Goal: Transaction & Acquisition: Purchase product/service

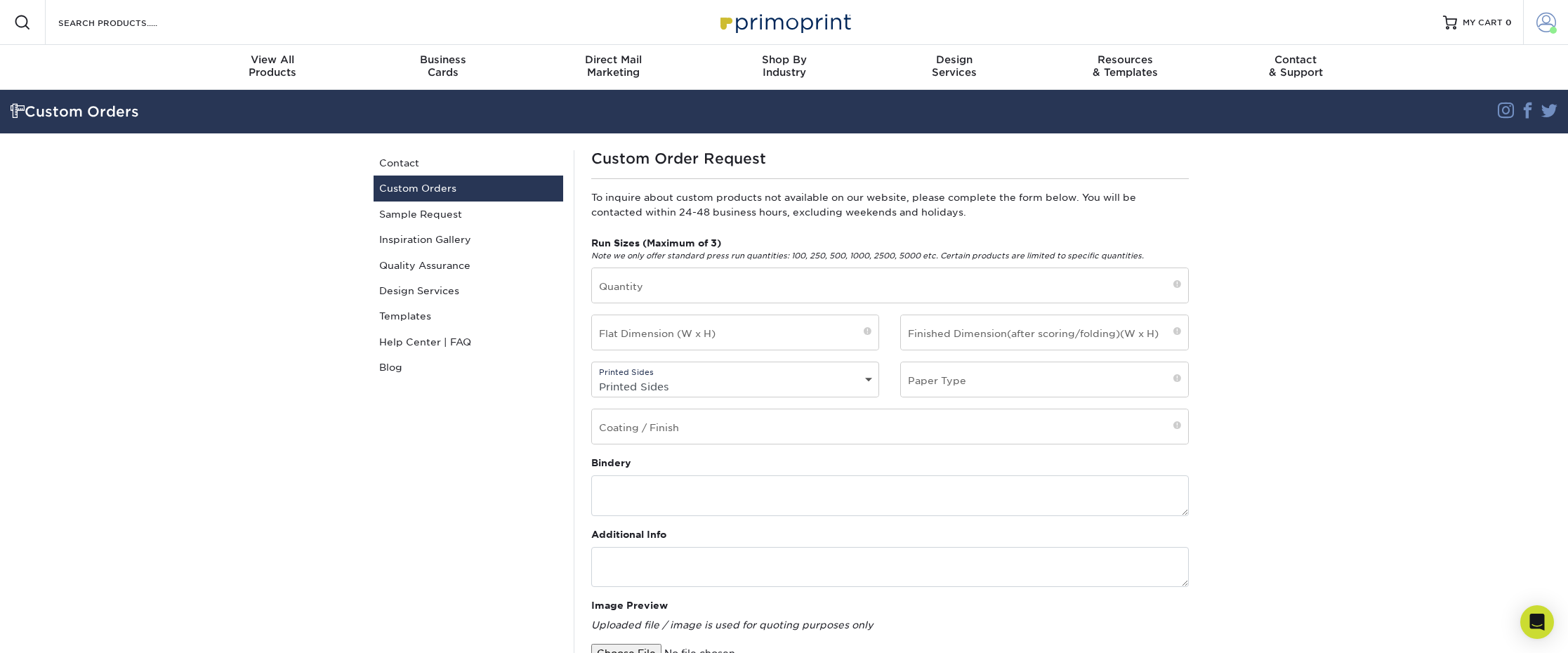
click at [1543, 17] on span at bounding box center [1546, 22] width 20 height 20
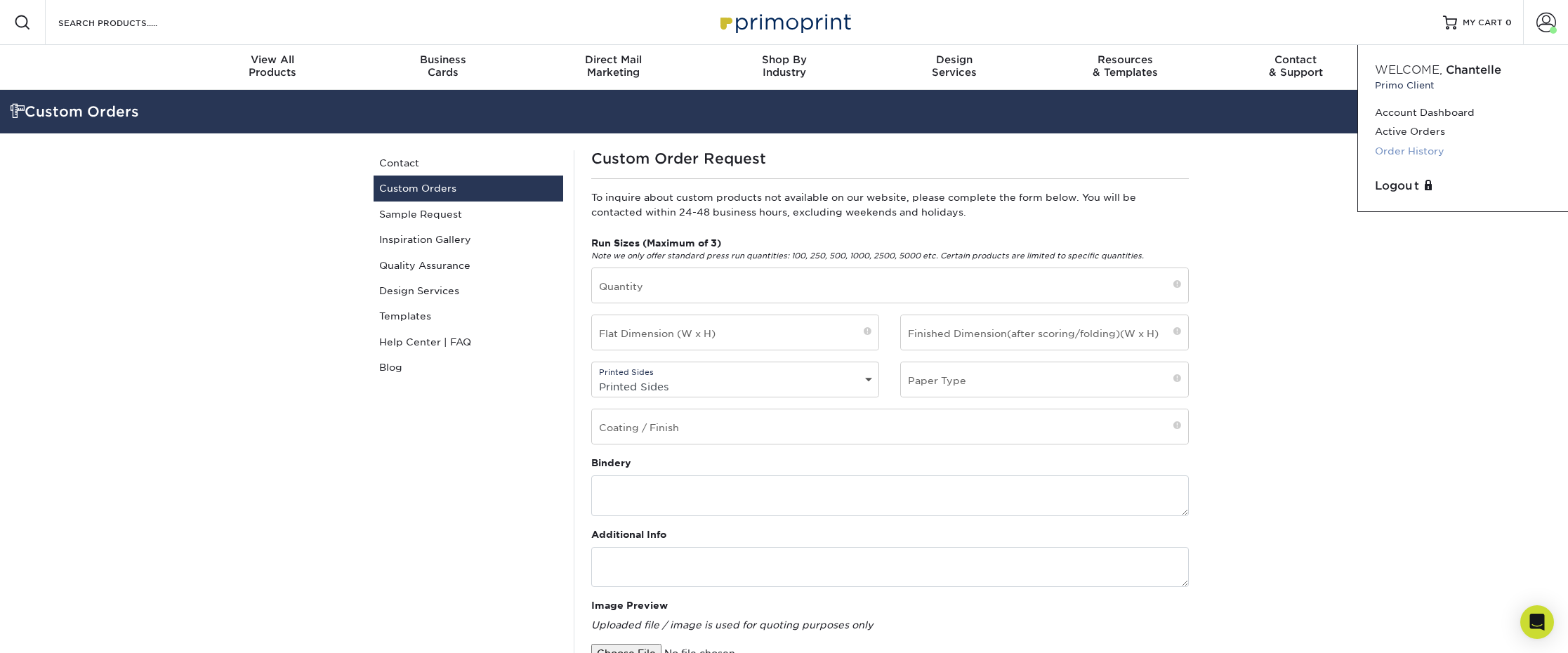
click at [1397, 147] on link "Order History" at bounding box center [1463, 151] width 177 height 19
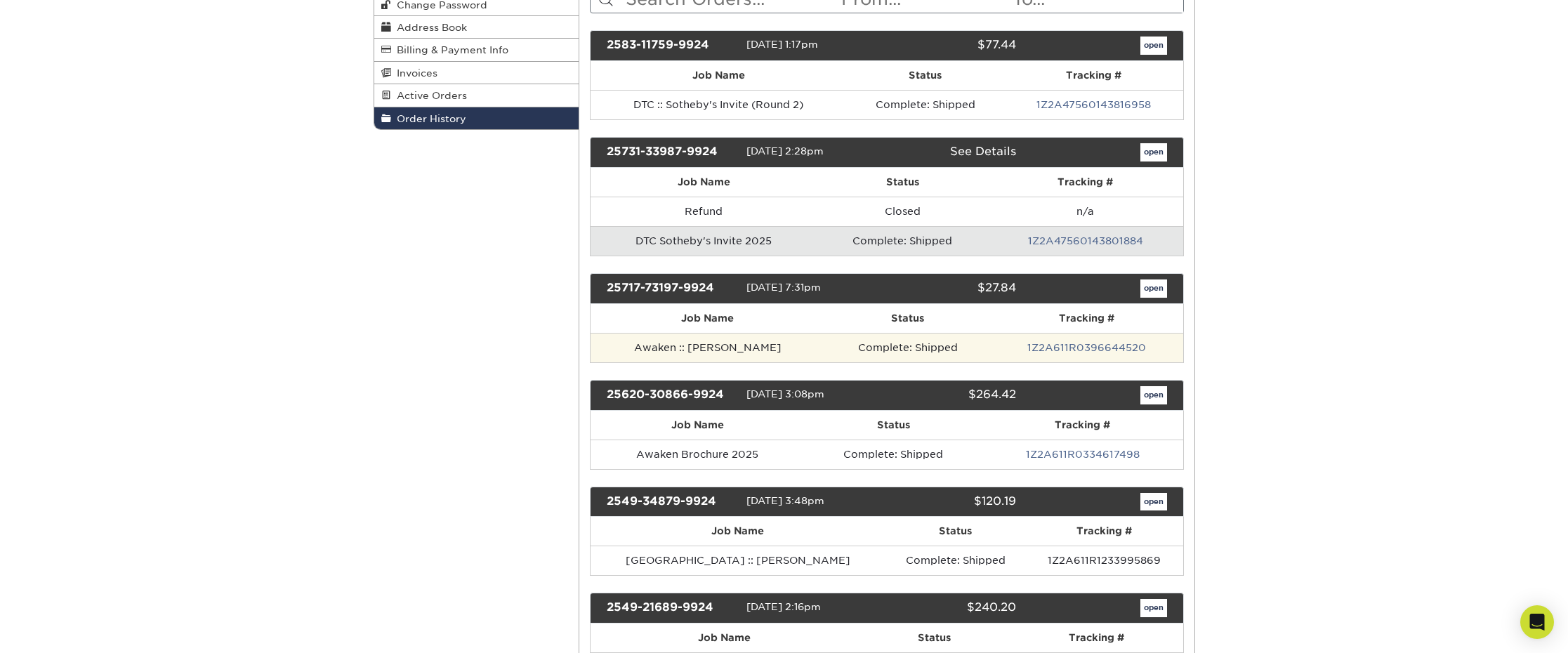
scroll to position [239, 0]
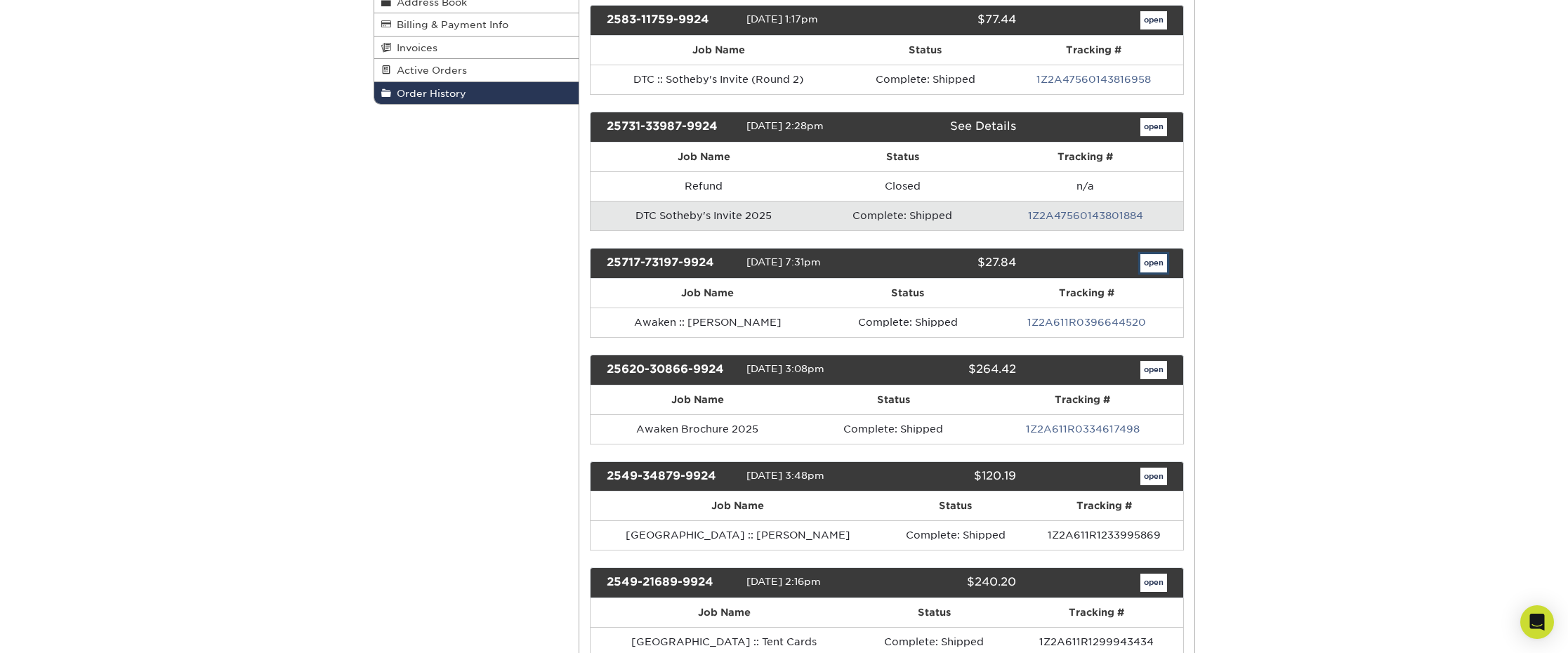
click at [1157, 264] on link "open" at bounding box center [1154, 263] width 27 height 18
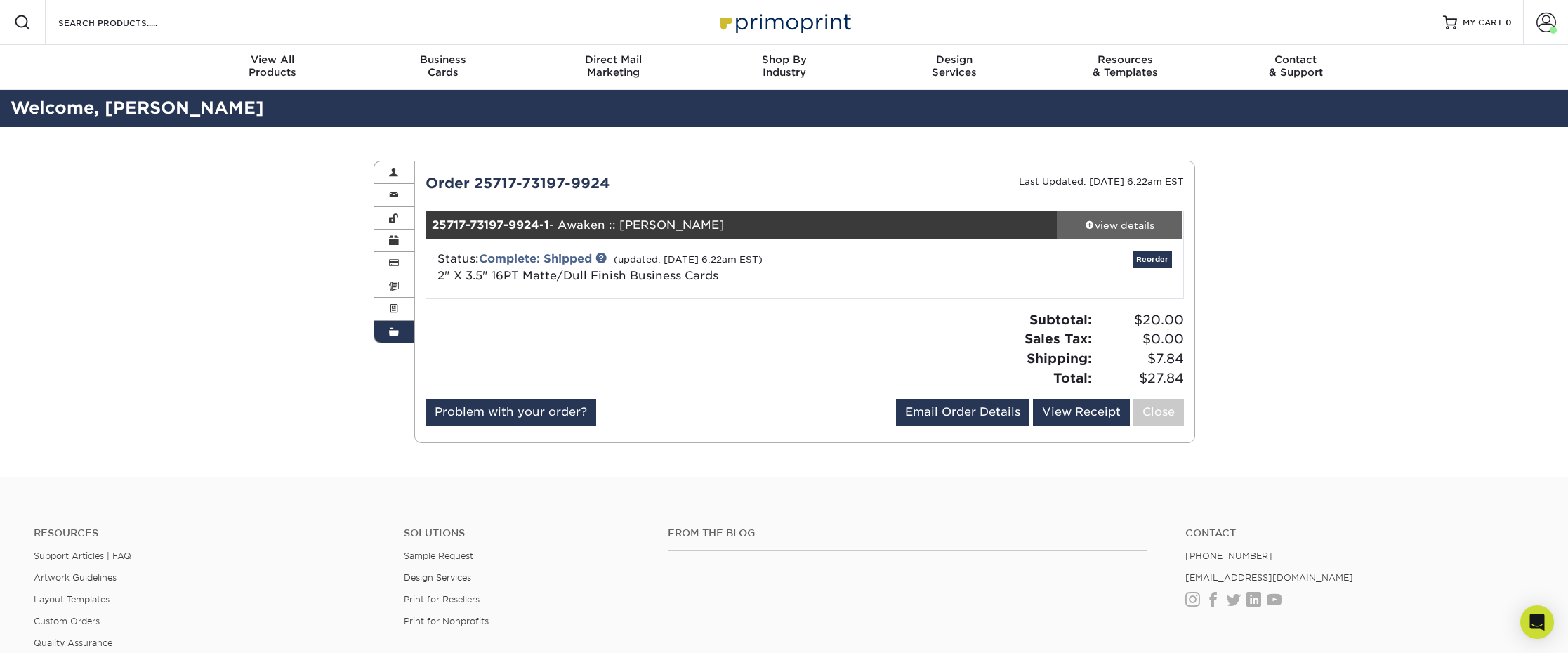
click at [1143, 227] on div "view details" at bounding box center [1120, 225] width 126 height 14
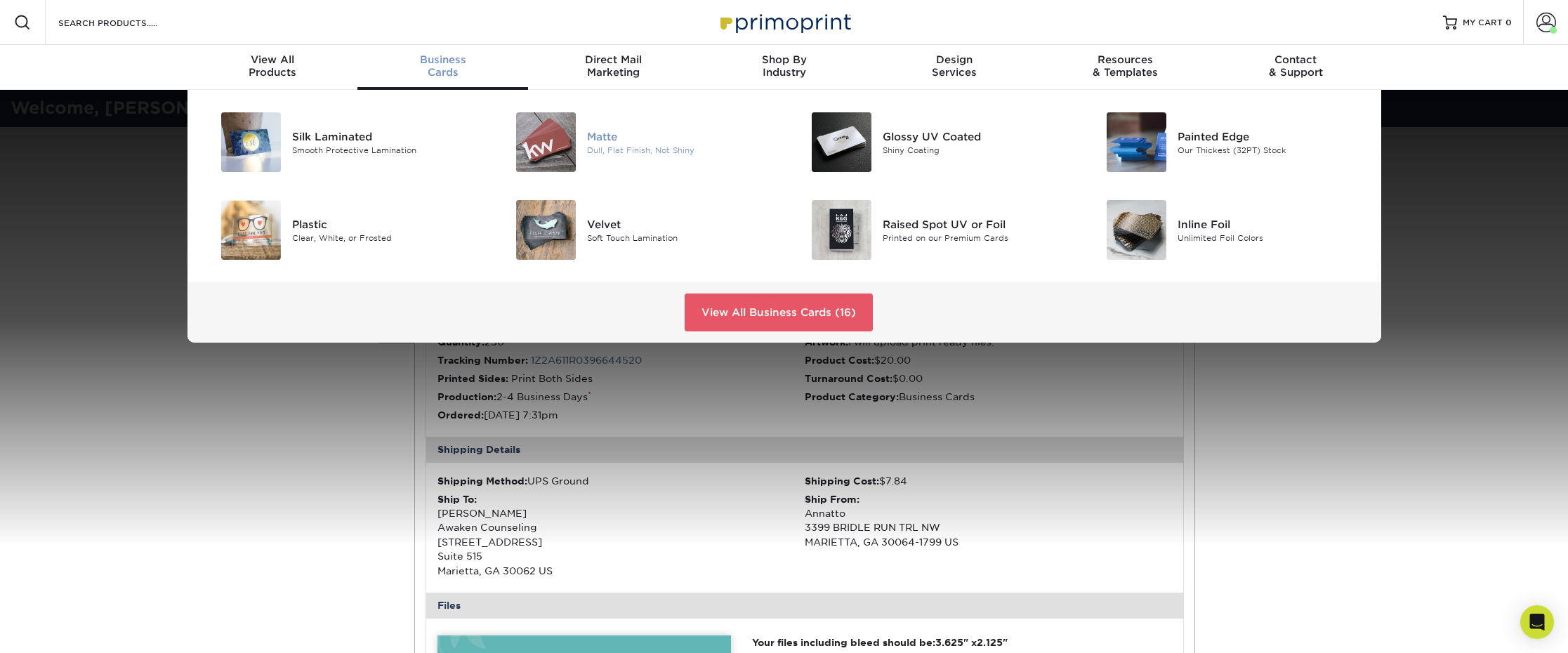
drag, startPoint x: 591, startPoint y: 134, endPoint x: 592, endPoint y: 140, distance: 6.1
click at [590, 134] on div "Matte" at bounding box center [680, 136] width 186 height 15
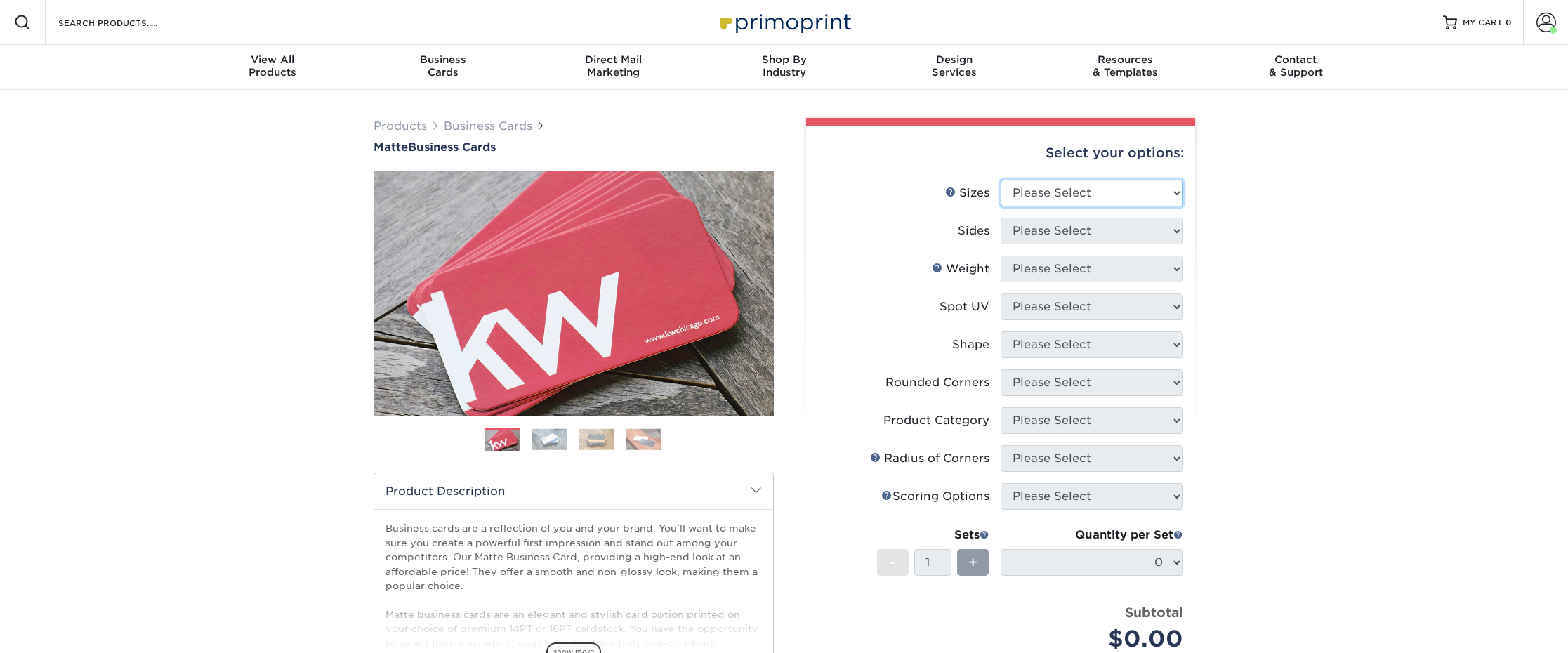
click at [1067, 180] on select "Please Select 1.5" x 3.5" - Mini 1.75" x 3.5" - Mini 2" x 2" - Square 2" x 3" -…" at bounding box center [1091, 192] width 182 height 27
select select "2.00x3.50"
click at [1001, 179] on select "Please Select 1.5" x 3.5" - Mini 1.75" x 3.5" - Mini 2" x 2" - Square 2" x 3" -…" at bounding box center [1091, 192] width 182 height 27
click at [1043, 235] on select "Please Select Print Both Sides Print Front Only" at bounding box center [1091, 231] width 182 height 27
select select "13abbda7-1d64-4f25-8bb2-c179b224825d"
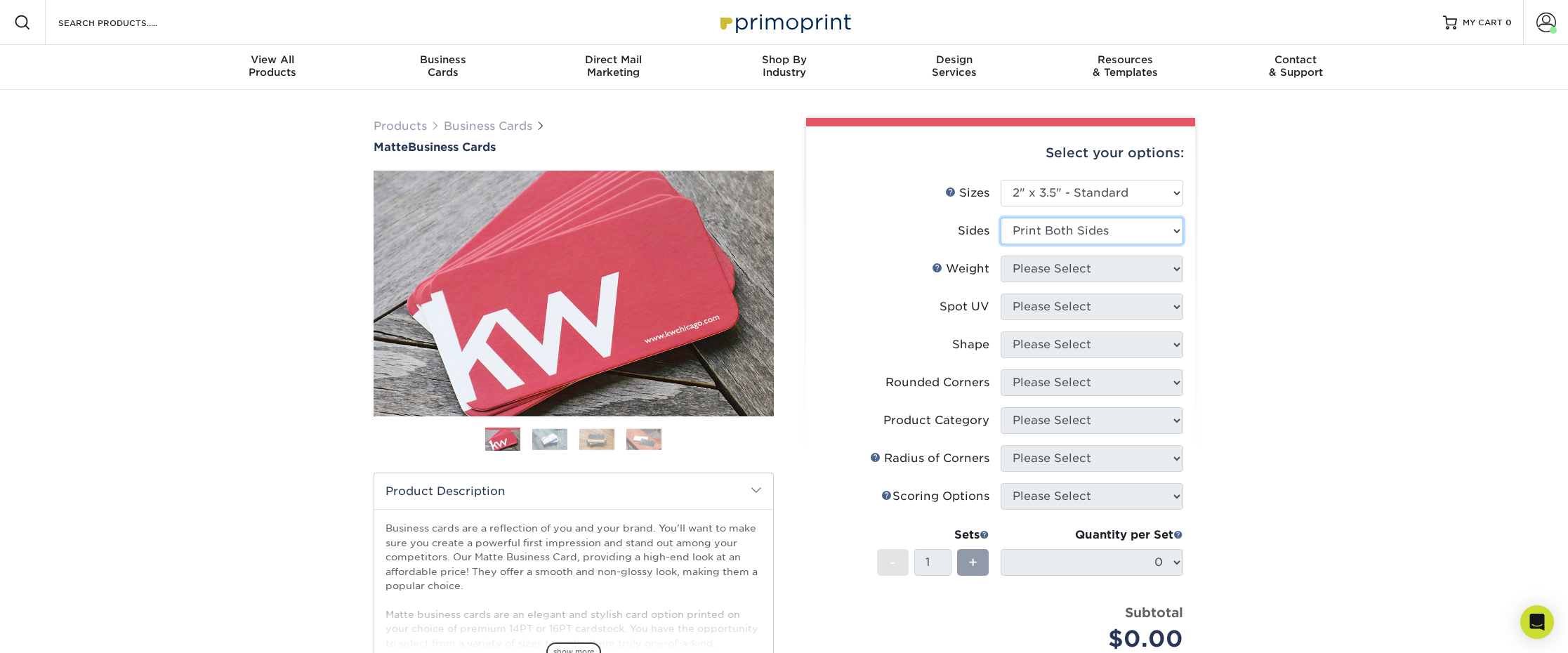
click at [1001, 218] on select "Please Select Print Both Sides Print Front Only" at bounding box center [1091, 231] width 182 height 27
click at [1030, 276] on select "Please Select 16PT 14PT" at bounding box center [1091, 269] width 182 height 27
select select "16PT"
click at [1001, 256] on select "Please Select 16PT 14PT" at bounding box center [1091, 269] width 182 height 27
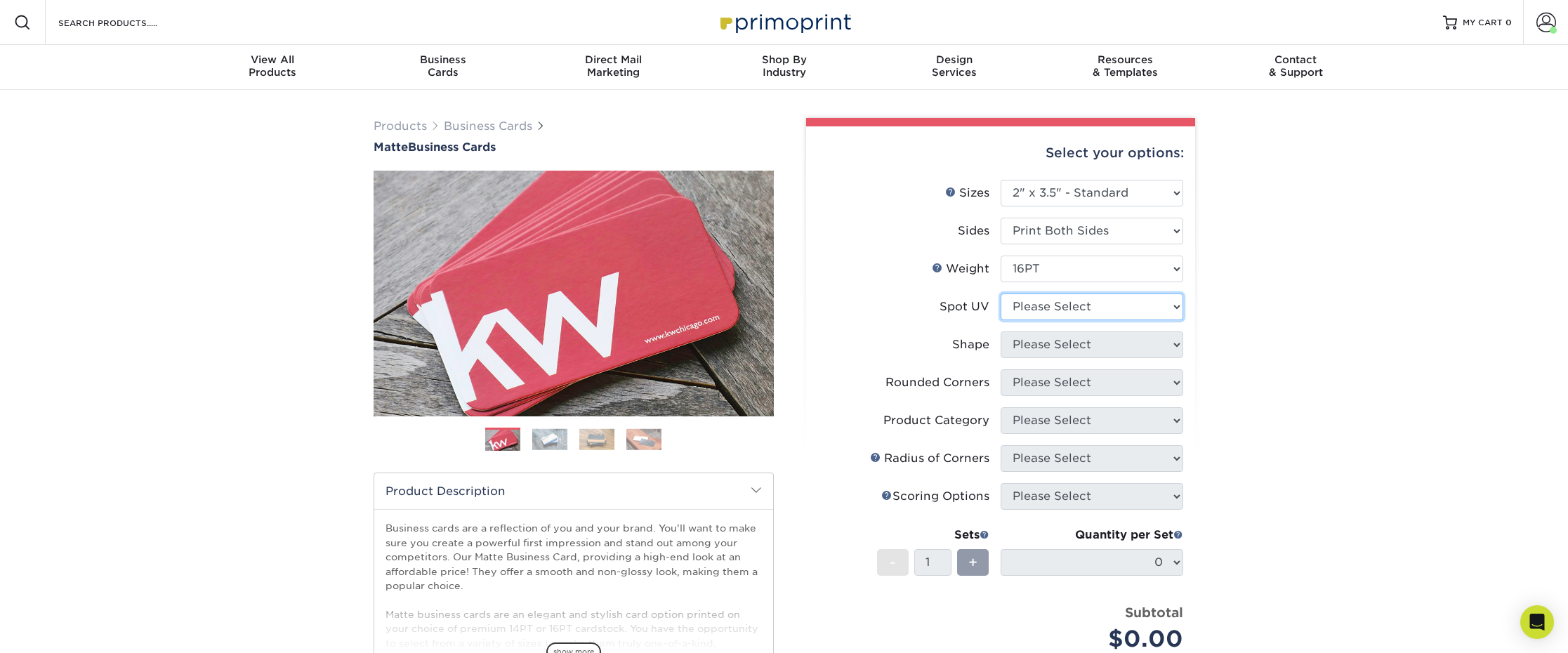
click at [1022, 304] on select "Please Select No Spot UV Front and Back (Both Sides) Front Only Back Only" at bounding box center [1091, 307] width 182 height 27
select select "3"
click at [1001, 293] on select "Please Select No Spot UV Front and Back (Both Sides) Front Only Back Only" at bounding box center [1091, 307] width 182 height 27
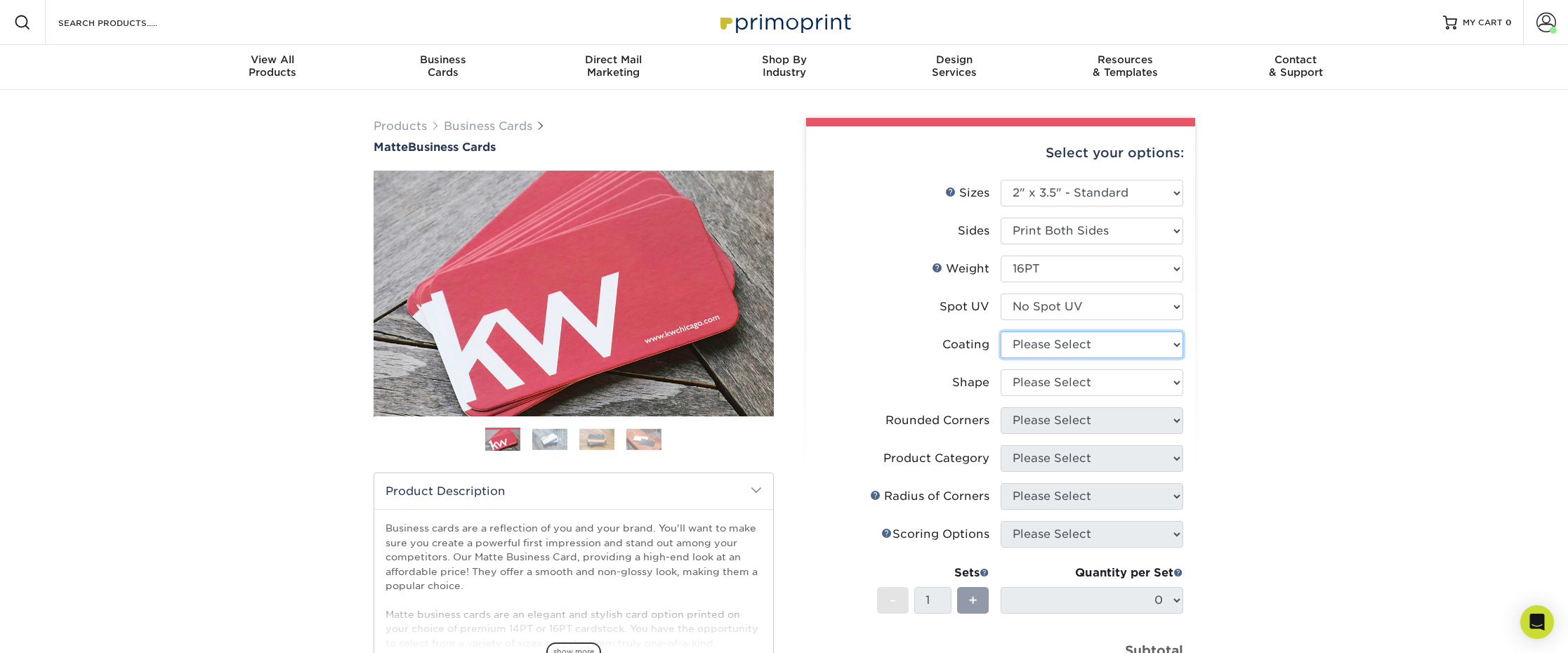
click at [1025, 341] on select at bounding box center [1091, 344] width 182 height 27
select select "121bb7b5-3b4d-429f-bd8d-bbf80e953313"
click at [1001, 331] on select at bounding box center [1091, 344] width 182 height 27
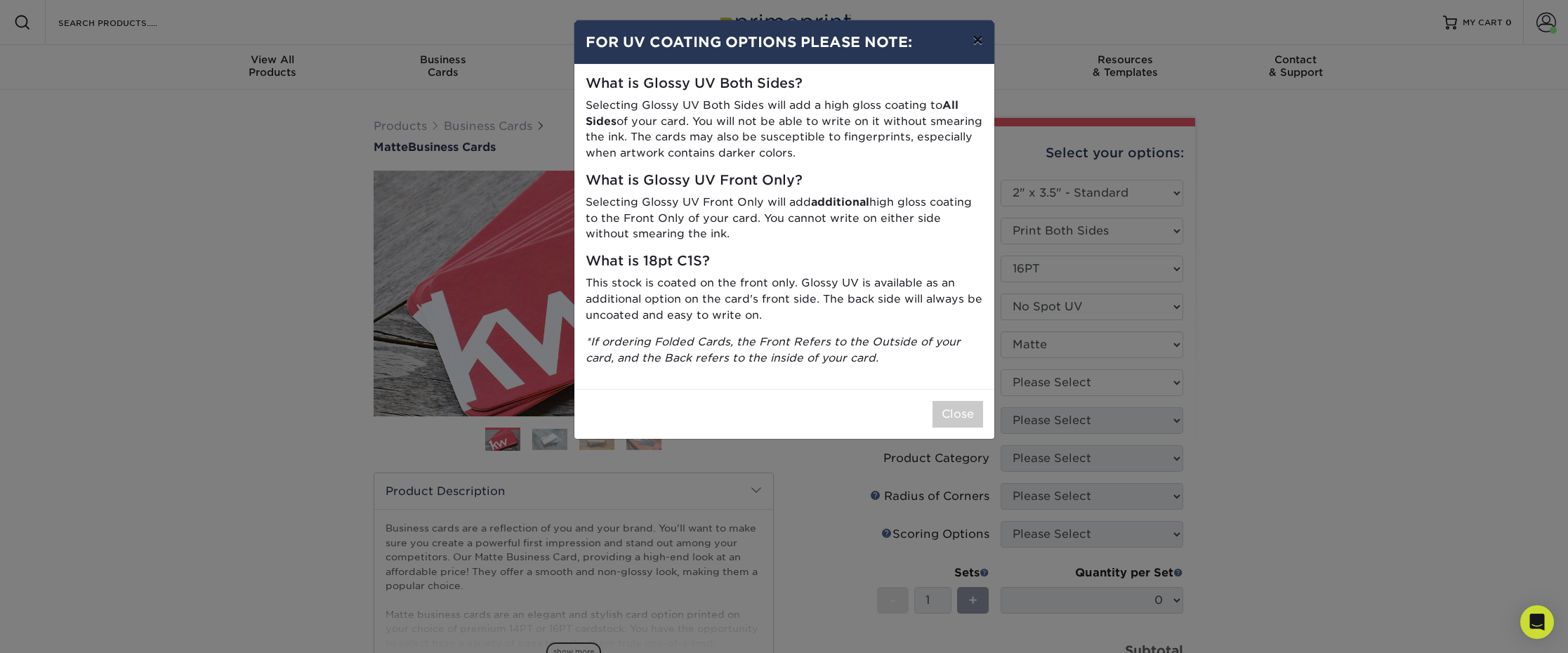
drag, startPoint x: 977, startPoint y: 42, endPoint x: 989, endPoint y: 257, distance: 215.3
click at [977, 42] on button "×" at bounding box center [977, 40] width 32 height 39
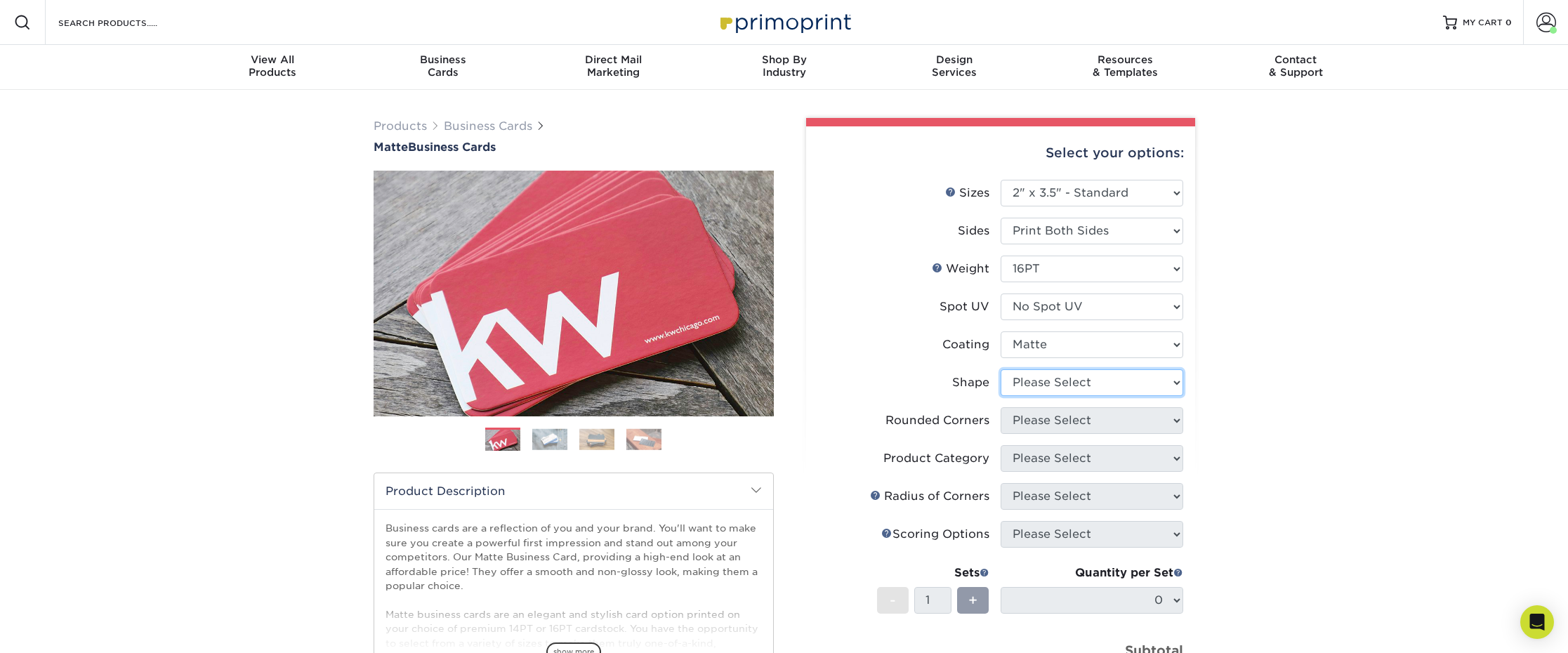
click at [1040, 384] on select "Please Select Standard Oval" at bounding box center [1091, 382] width 182 height 27
select select "standard"
click at [1001, 369] on select "Please Select Standard Oval" at bounding box center [1091, 382] width 182 height 27
click at [1032, 428] on select "Please Select Yes - Round 2 Corners Yes - Round 4 Corners No" at bounding box center [1091, 421] width 182 height 27
select select "0"
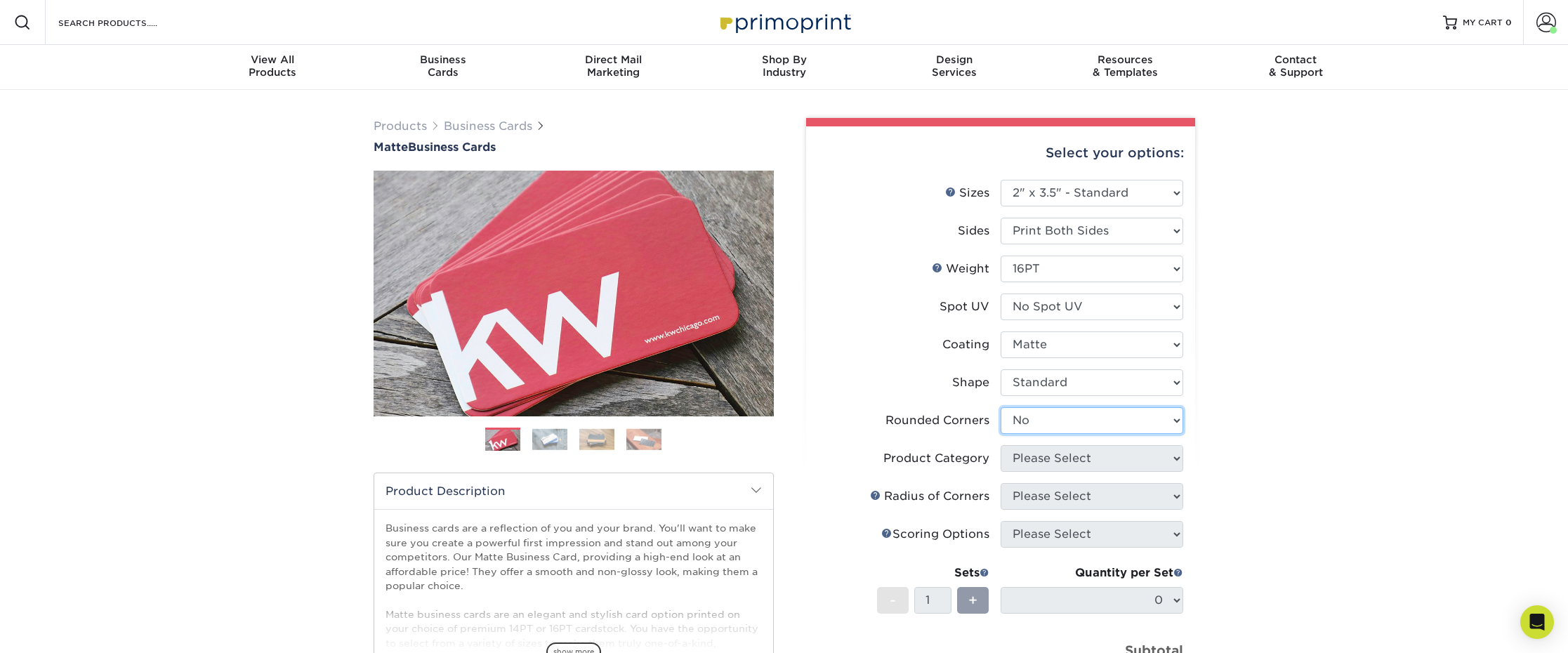
click at [1001, 407] on select "Please Select Yes - Round 2 Corners Yes - Round 4 Corners No" at bounding box center [1091, 421] width 182 height 27
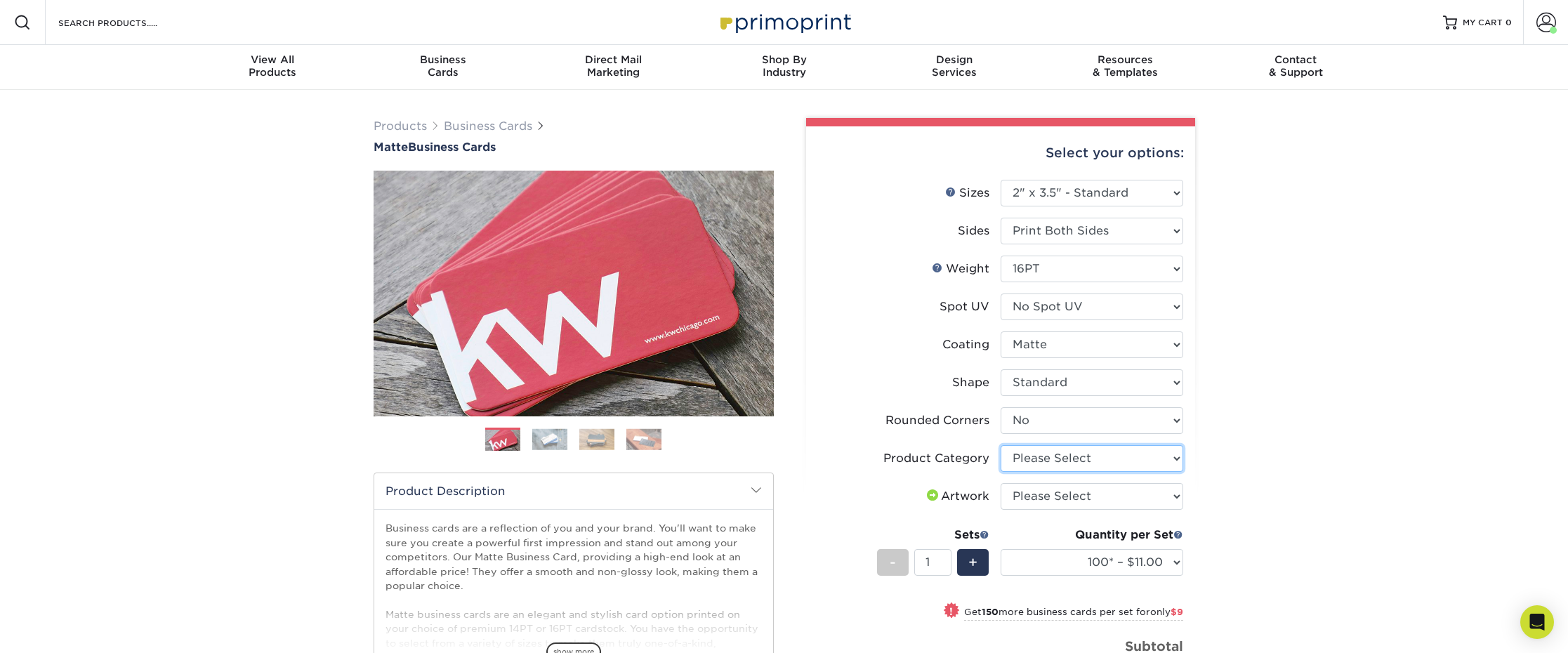
click at [1028, 462] on select "Please Select Business Cards" at bounding box center [1091, 458] width 182 height 27
select select "3b5148f1-0588-4f88-a218-97bcfdce65c1"
click at [1001, 445] on select "Please Select Business Cards" at bounding box center [1091, 458] width 182 height 27
click at [1045, 498] on select "Please Select I will upload files I need a design - $100" at bounding box center [1091, 496] width 182 height 27
select select "upload"
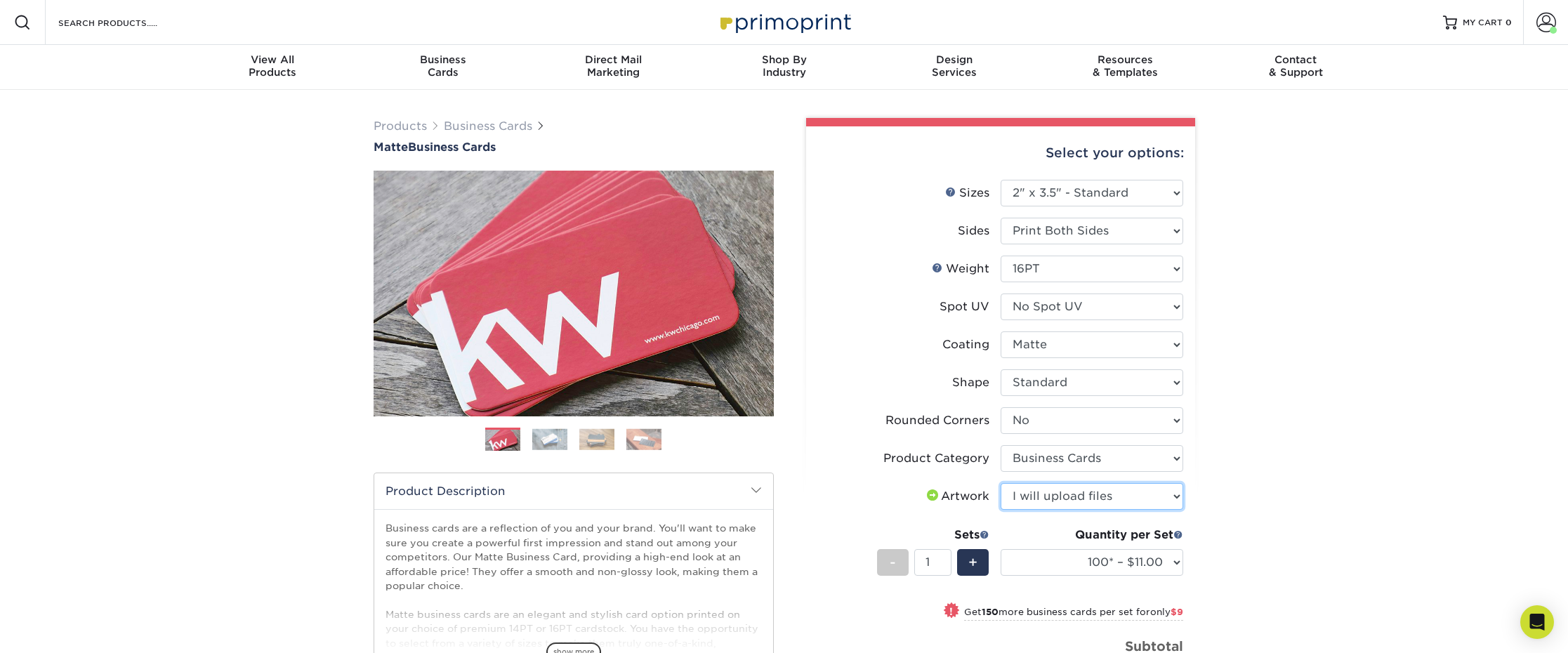
click at [1001, 483] on select "Please Select I will upload files I need a design - $100" at bounding box center [1091, 496] width 182 height 27
click at [1055, 562] on select "100* – $11.00 250* – $20.00 500 – $39.00 1000 – $49.00 2500 – $87.00 5000 – $16…" at bounding box center [1091, 562] width 182 height 27
select select "250* – $20.00"
click at [1001, 549] on select "100* – $11.00 250* – $20.00 500 – $39.00 1000 – $49.00 2500 – $87.00 5000 – $16…" at bounding box center [1091, 562] width 182 height 27
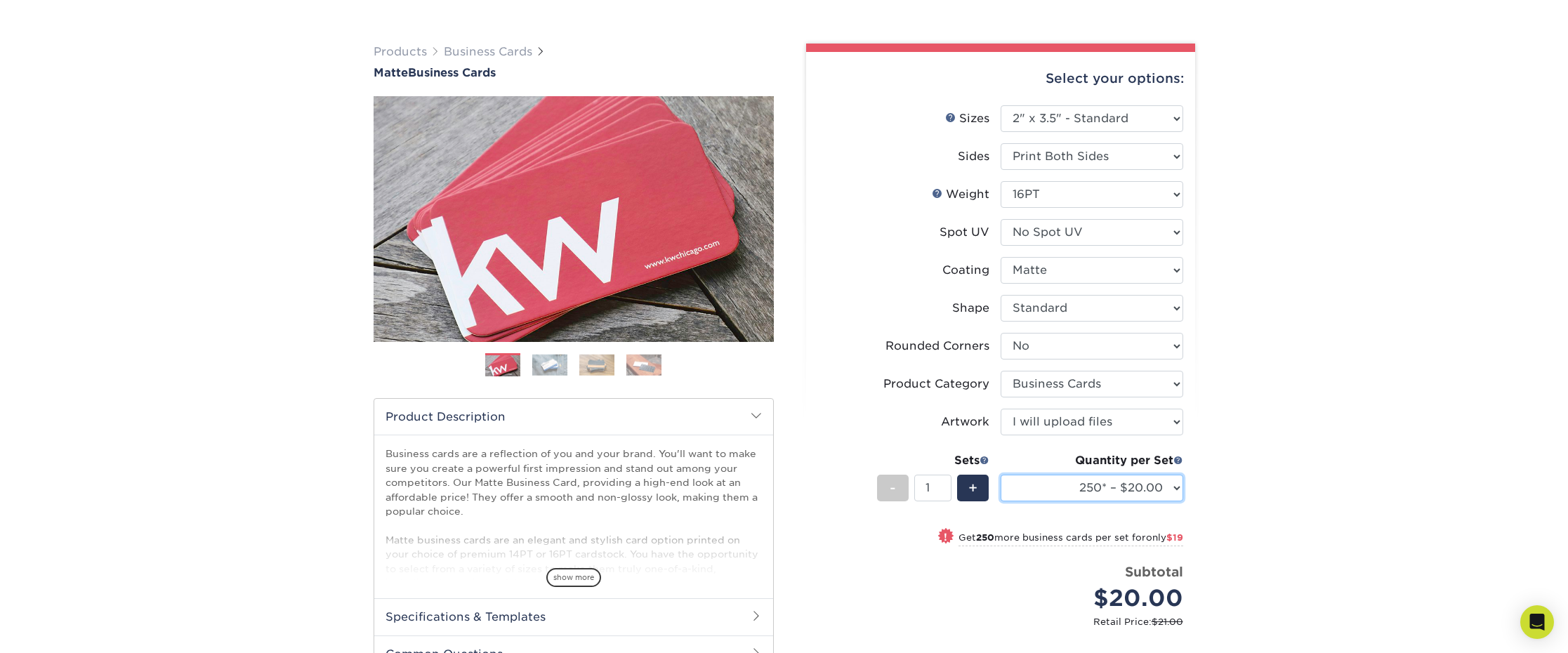
scroll to position [195, 0]
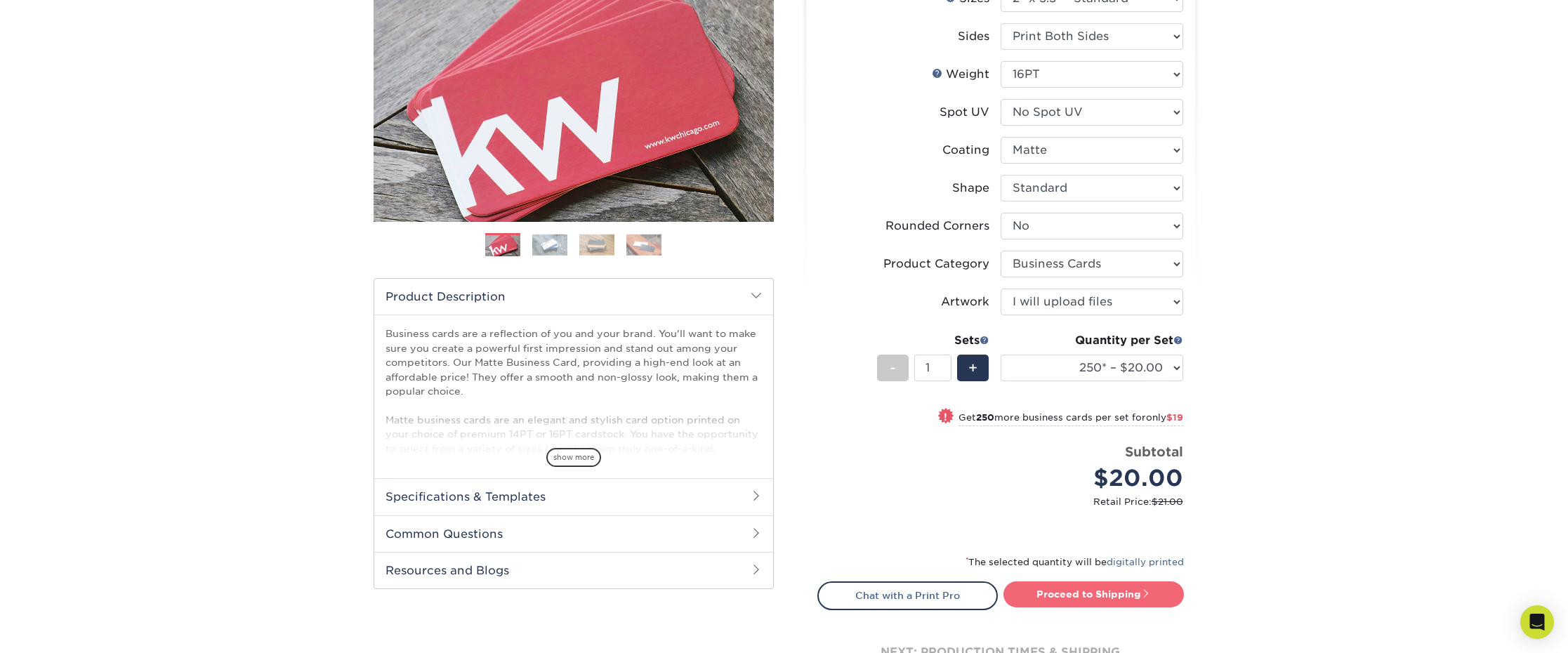
click at [1058, 598] on link "Proceed to Shipping" at bounding box center [1094, 593] width 180 height 25
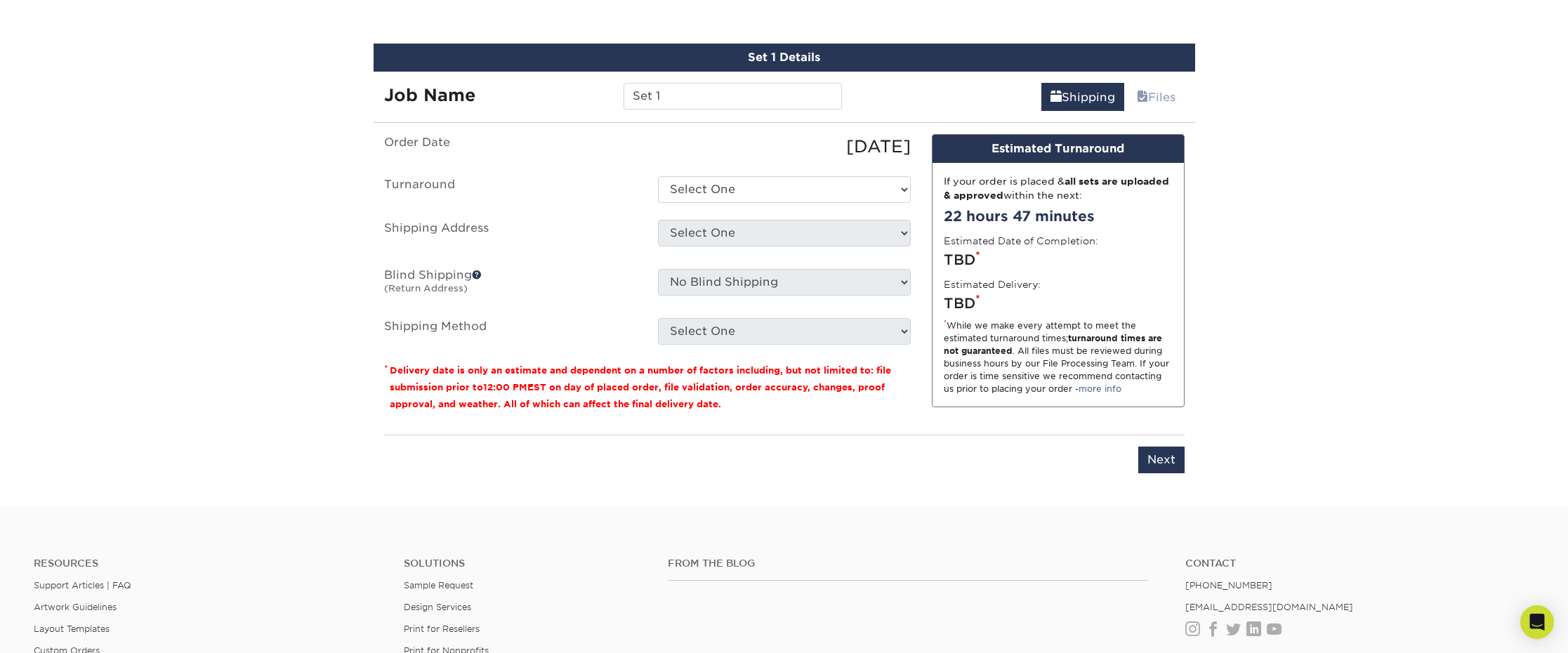
scroll to position [814, 0]
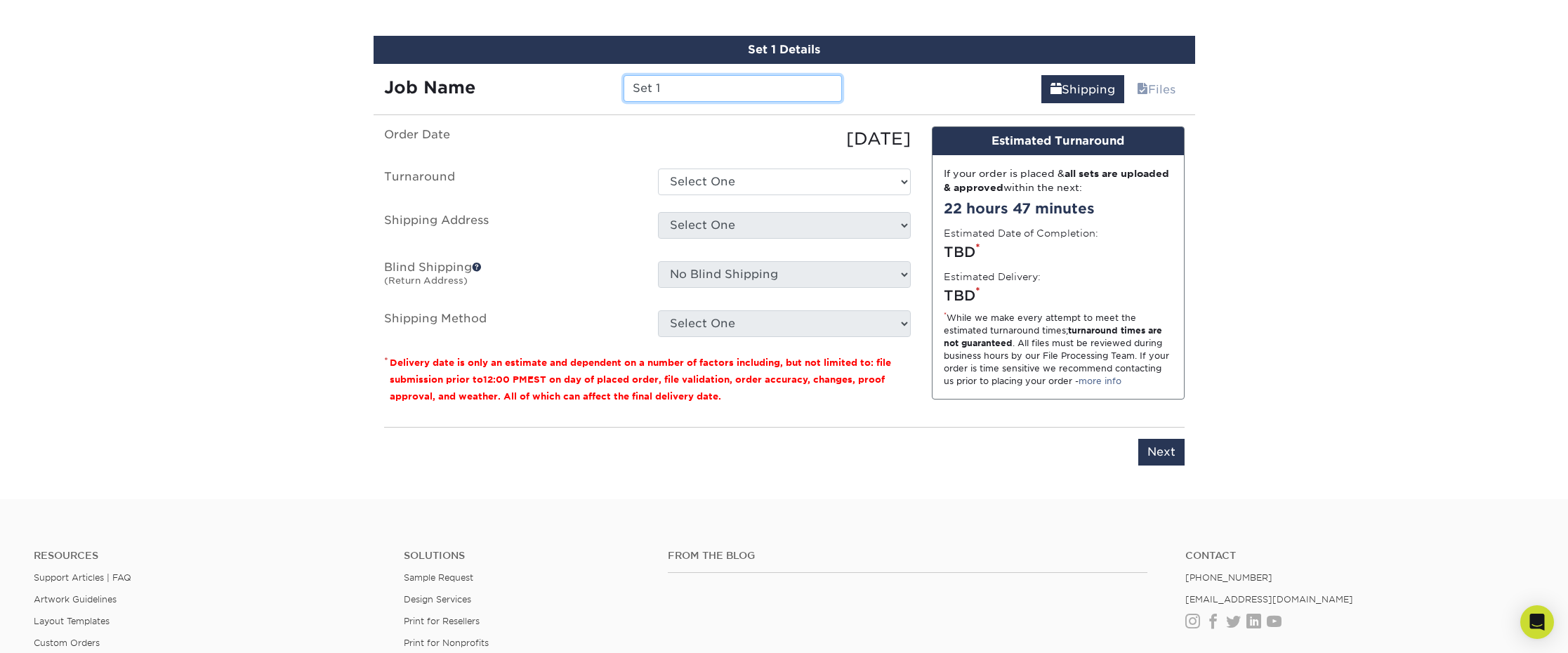
drag, startPoint x: 614, startPoint y: 81, endPoint x: 594, endPoint y: 79, distance: 20.1
click at [594, 79] on div "Job Name Set 1" at bounding box center [613, 88] width 480 height 27
type input "Awaken :: [PERSON_NAME]"
click at [743, 179] on select "Select One 2-4 Business Days 2 Day Next Business Day" at bounding box center [785, 182] width 253 height 27
select select "23721297-b68b-4846-ba83-3171e6bd9d78"
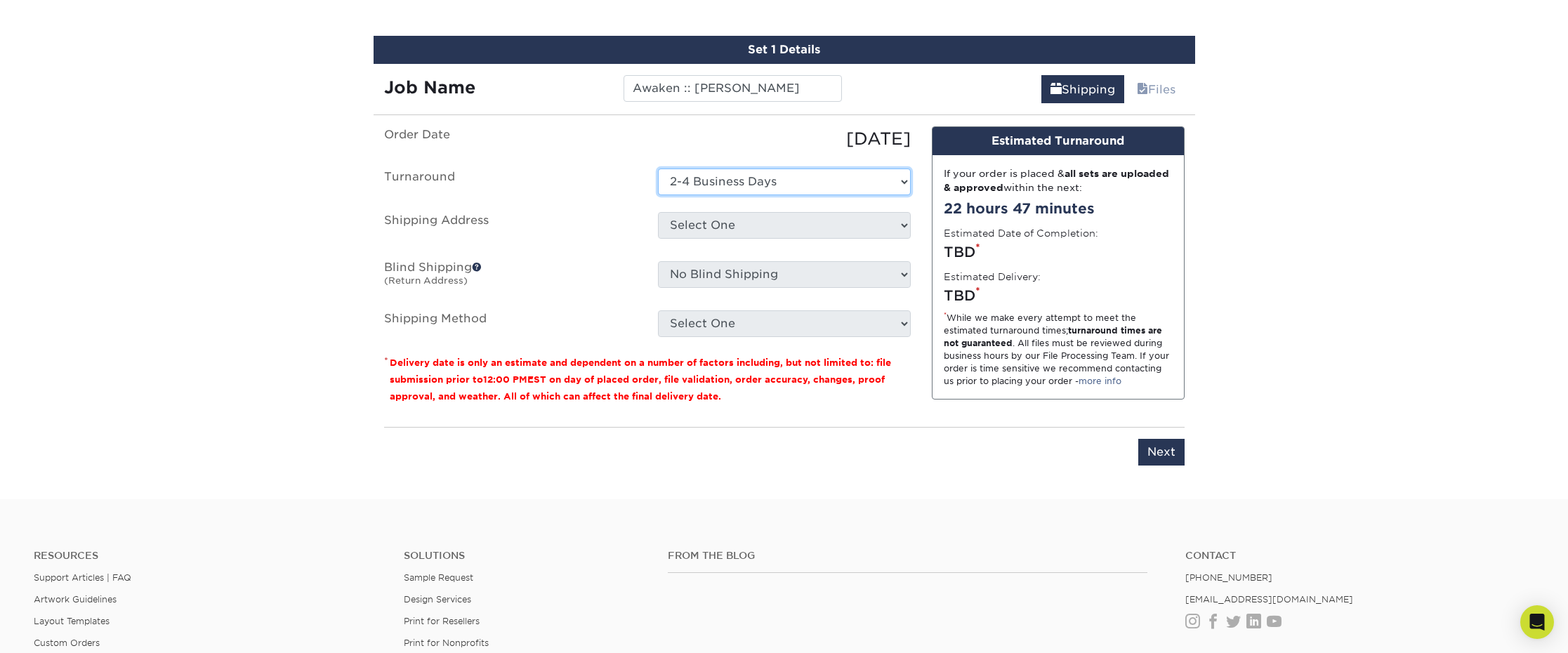
click at [658, 169] on select "Select One 2-4 Business Days 2 Day Next Business Day" at bounding box center [785, 182] width 253 height 27
click at [708, 223] on select "Select One A-1 :: Atlanta ABC Altruis Certified Accountants Annatto Ascension E…" at bounding box center [785, 225] width 253 height 27
select select "284149"
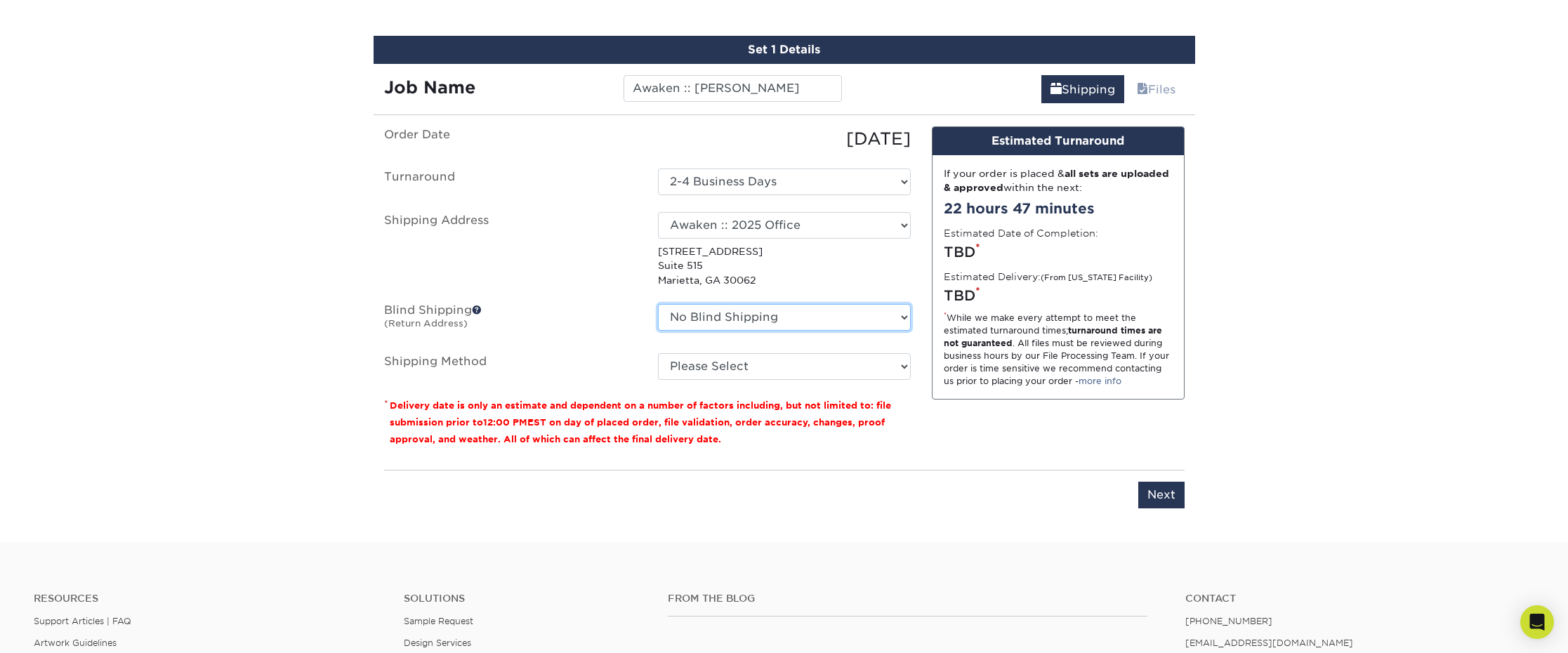
click at [737, 318] on select "No Blind Shipping A-1 :: Atlanta ABC Altruis Certified Accountants Annatto Asce…" at bounding box center [785, 317] width 253 height 27
select select "162438"
click at [658, 304] on select "No Blind Shipping A-1 :: Atlanta ABC Altruis Certified Accountants Annatto Asce…" at bounding box center [785, 317] width 253 height 27
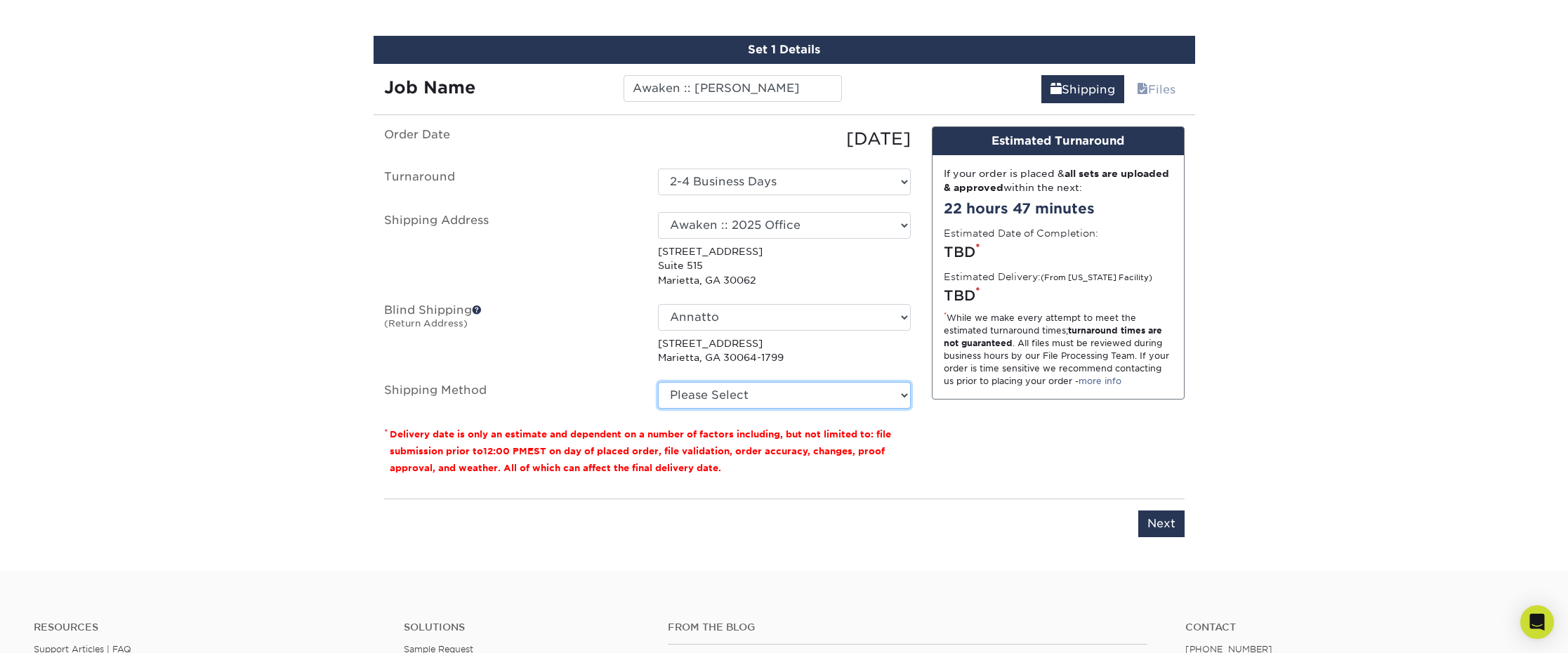
click at [724, 398] on select "Please Select Ground Shipping (+$7.84) 3 Day Shipping Service (+$15.38) 2 Day A…" at bounding box center [785, 395] width 253 height 27
select select "03"
click at [658, 382] on select "Please Select Ground Shipping (+$7.84) 3 Day Shipping Service (+$15.38) 2 Day A…" at bounding box center [785, 395] width 253 height 27
click at [1172, 525] on input "Next" at bounding box center [1162, 524] width 47 height 27
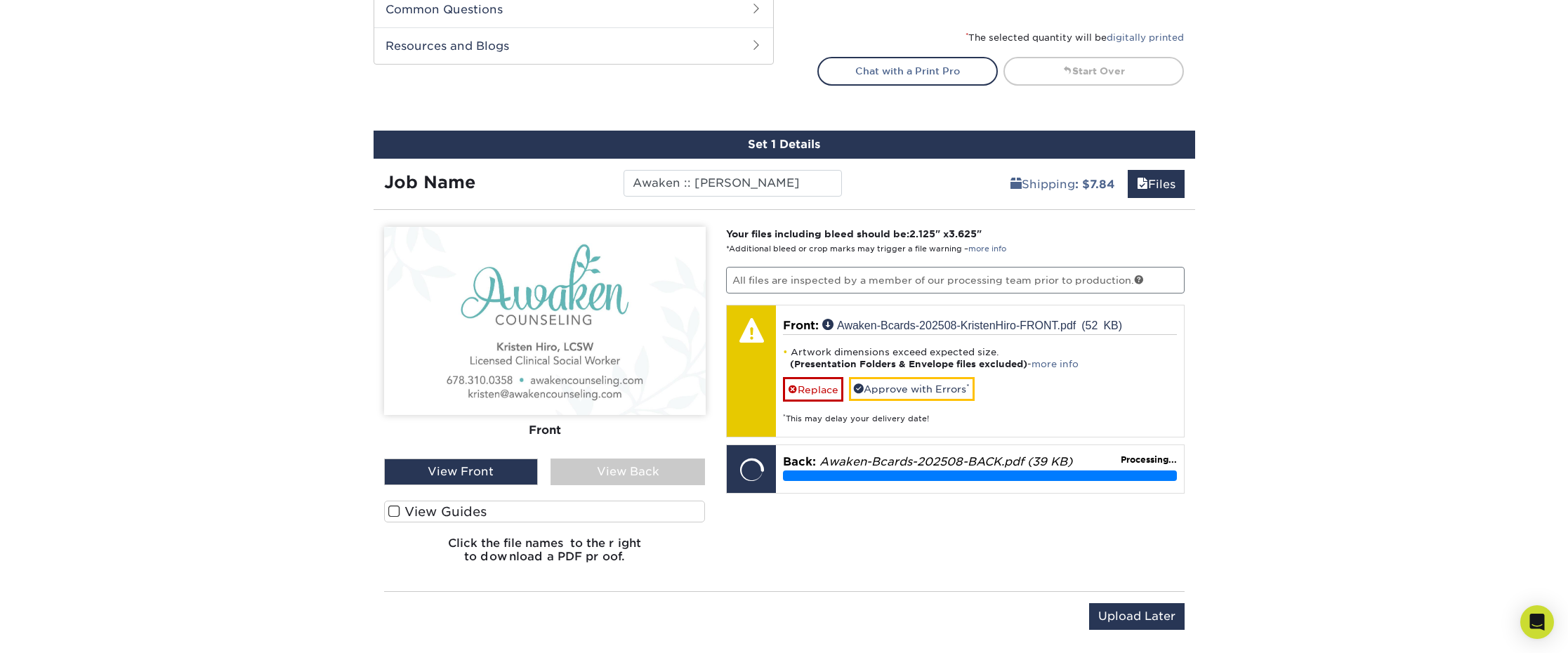
scroll to position [721, 0]
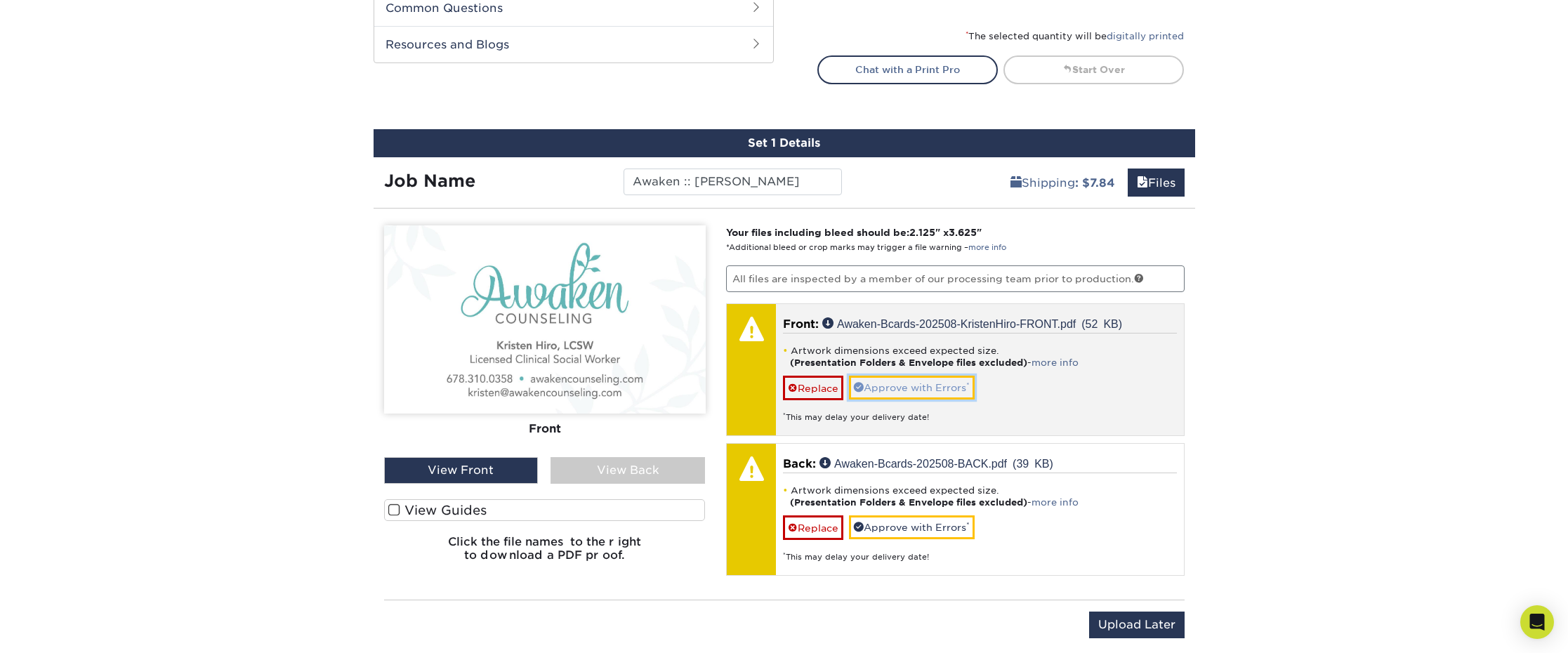
click at [948, 394] on link "Approve with Errors *" at bounding box center [911, 387] width 126 height 24
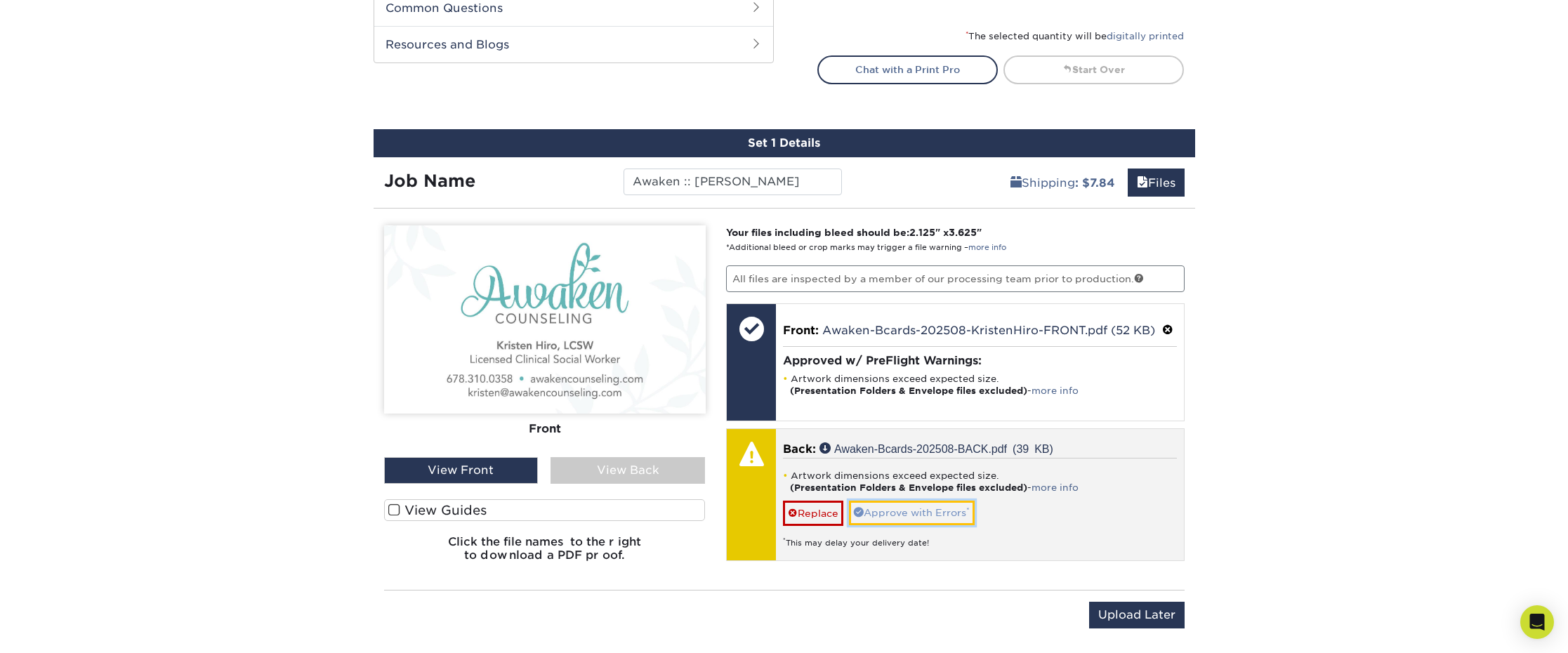
click at [941, 514] on link "Approve with Errors *" at bounding box center [911, 512] width 126 height 24
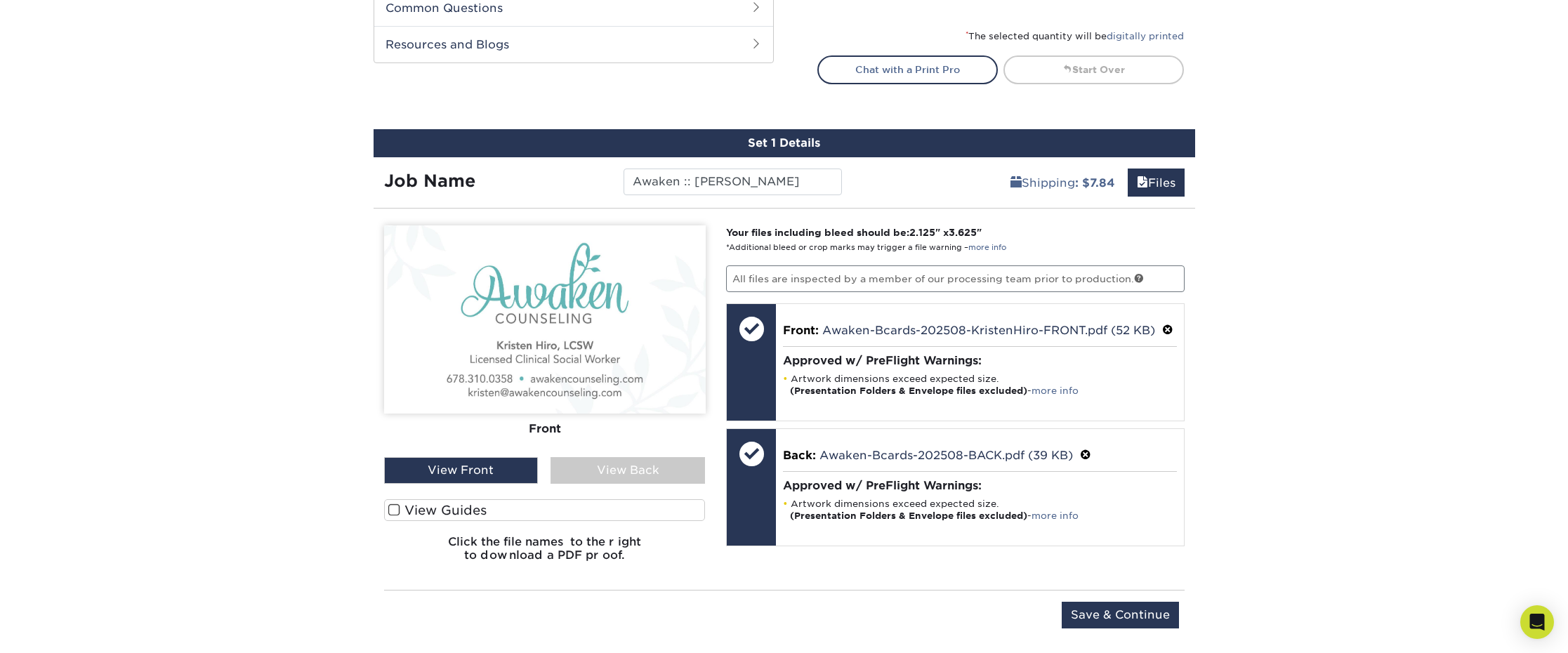
drag, startPoint x: 615, startPoint y: 467, endPoint x: 605, endPoint y: 466, distance: 10.0
click at [614, 467] on div "View Back" at bounding box center [628, 470] width 155 height 27
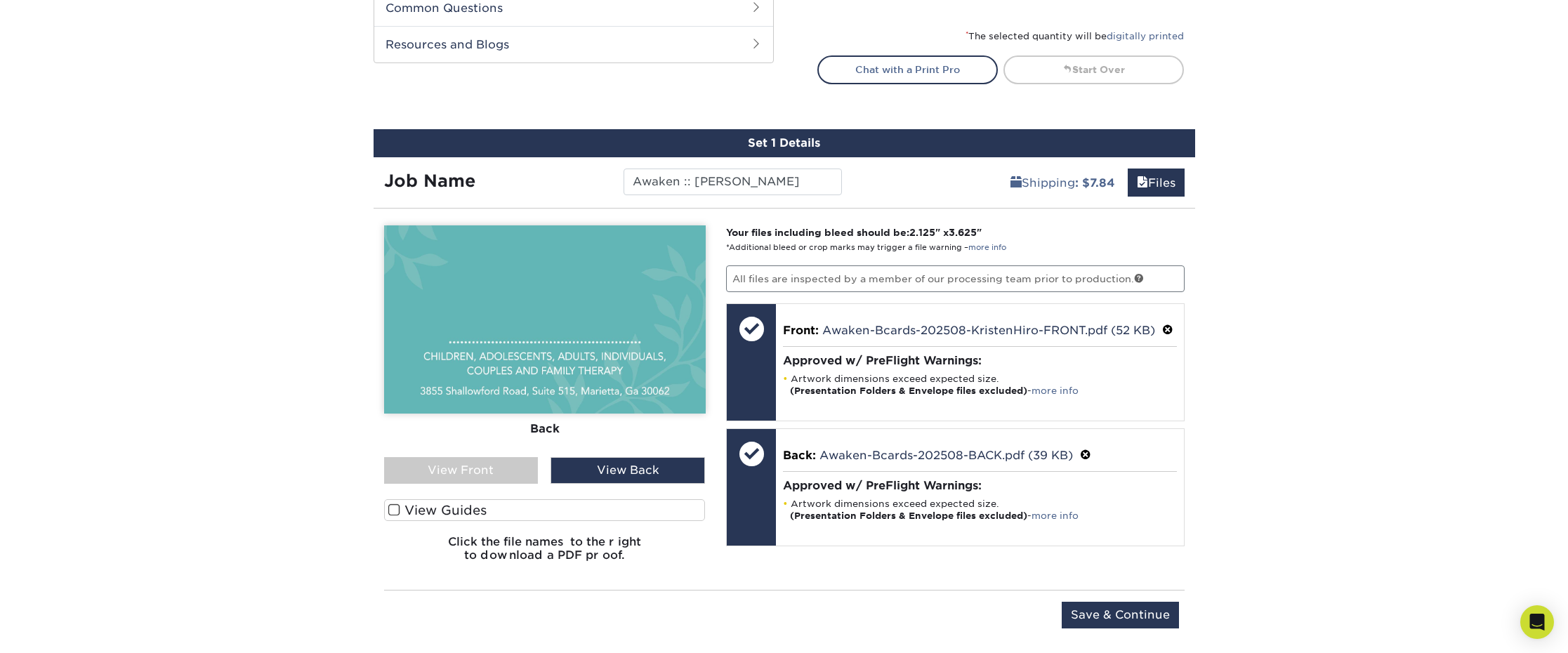
click at [463, 467] on div "View Front" at bounding box center [461, 470] width 155 height 27
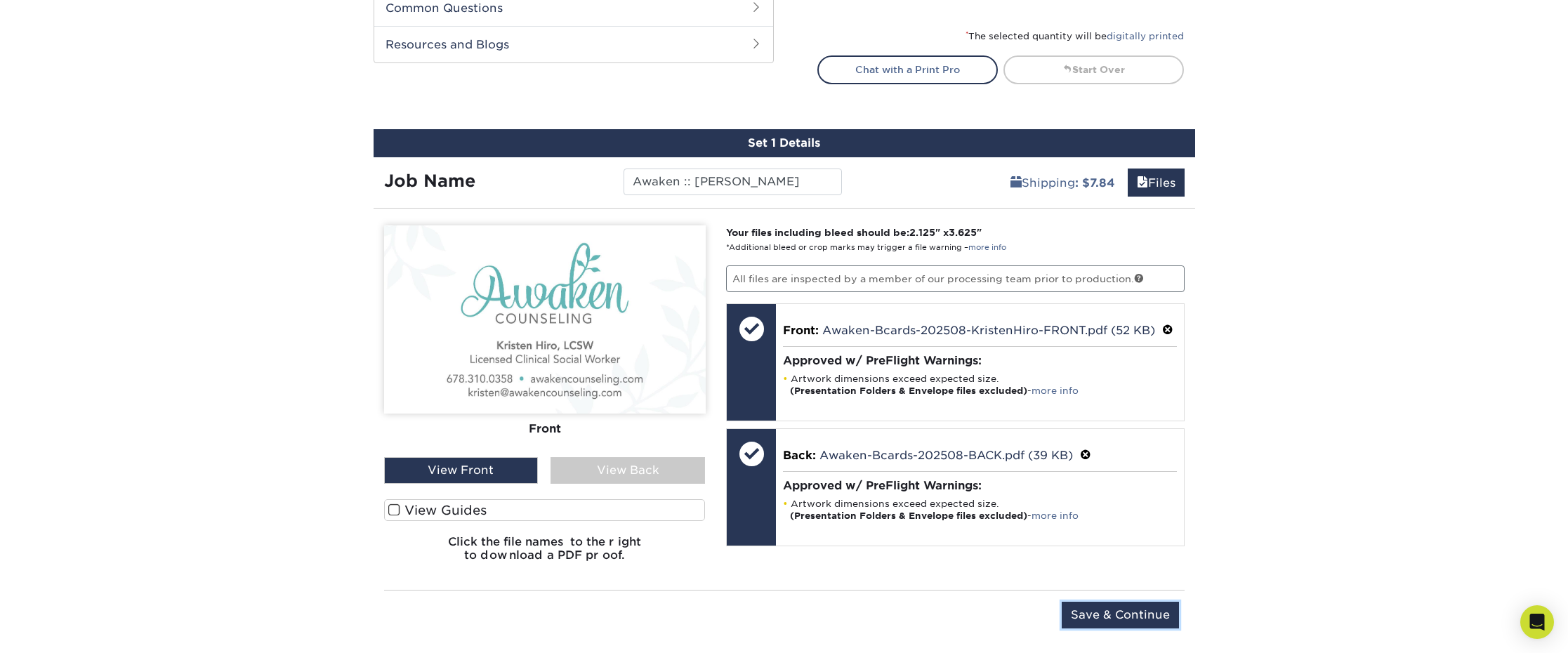
click at [1125, 615] on input "Save & Continue" at bounding box center [1120, 615] width 117 height 27
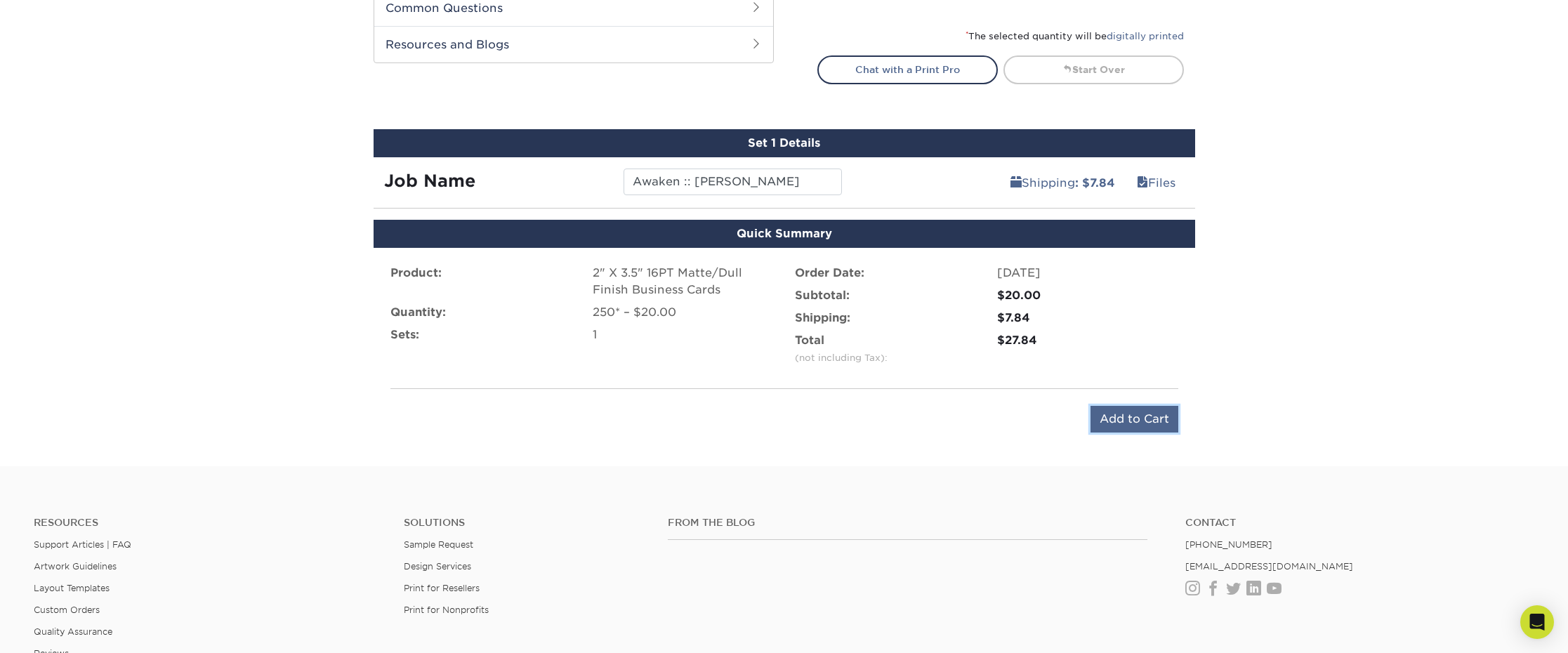
click at [1141, 423] on input "Add to Cart" at bounding box center [1134, 419] width 88 height 27
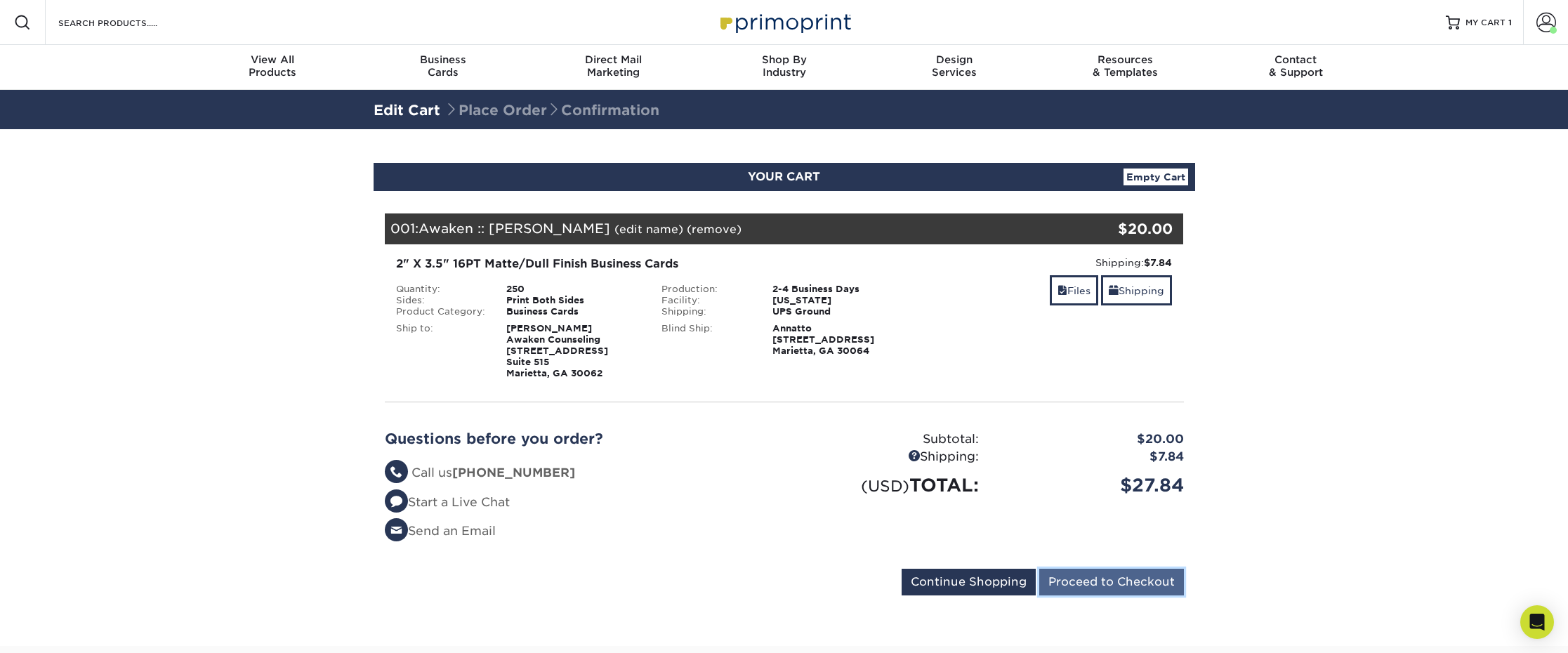
click at [1103, 585] on input "Proceed to Checkout" at bounding box center [1111, 582] width 145 height 27
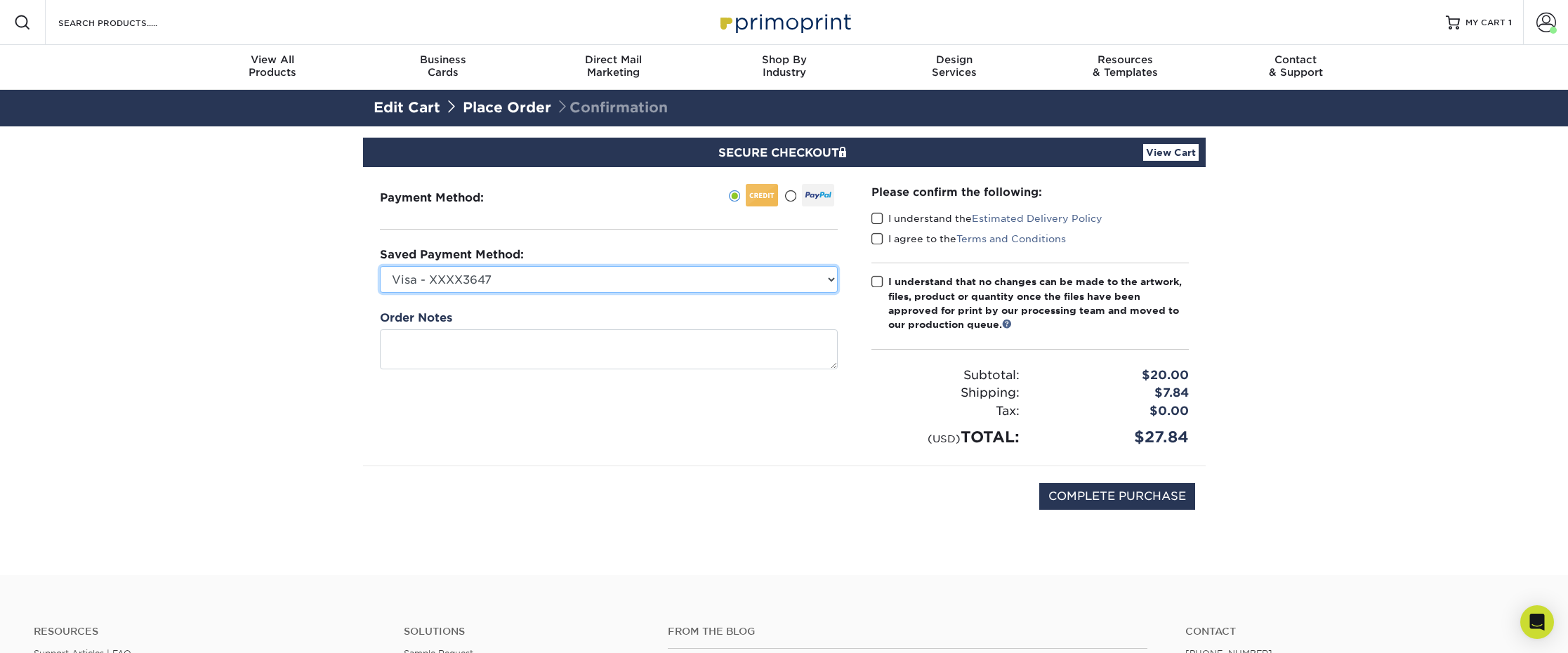
click at [619, 270] on select "Visa - XXXX3647 Visa - XXXX9168 Visa - XXXX6778 New Credit Card" at bounding box center [609, 279] width 458 height 27
select select "71030"
click at [380, 266] on select "Visa - XXXX3647 Visa - XXXX9168 Visa - XXXX6778 New Credit Card" at bounding box center [609, 279] width 458 height 27
click at [876, 219] on span at bounding box center [877, 219] width 12 height 13
click at [0, 0] on input "I understand the Estimated Delivery Policy" at bounding box center [0, 0] width 0 height 0
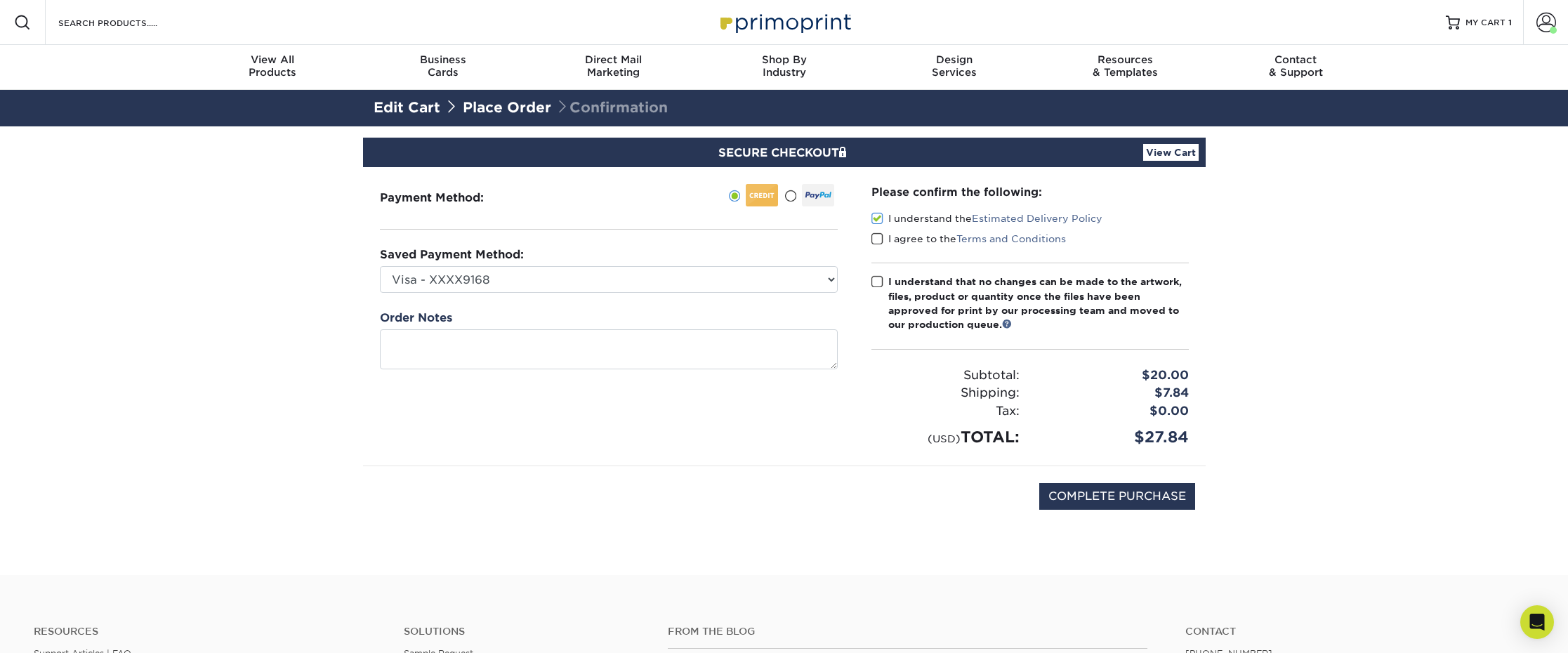
click at [876, 240] on span at bounding box center [877, 239] width 12 height 13
click at [0, 0] on input "I agree to the Terms and Conditions" at bounding box center [0, 0] width 0 height 0
click at [876, 283] on span at bounding box center [877, 282] width 12 height 13
click at [0, 0] on input "I understand that no changes can be made to the artwork, files, product or quan…" at bounding box center [0, 0] width 0 height 0
click at [1124, 500] on input "COMPLETE PURCHASE" at bounding box center [1117, 496] width 156 height 27
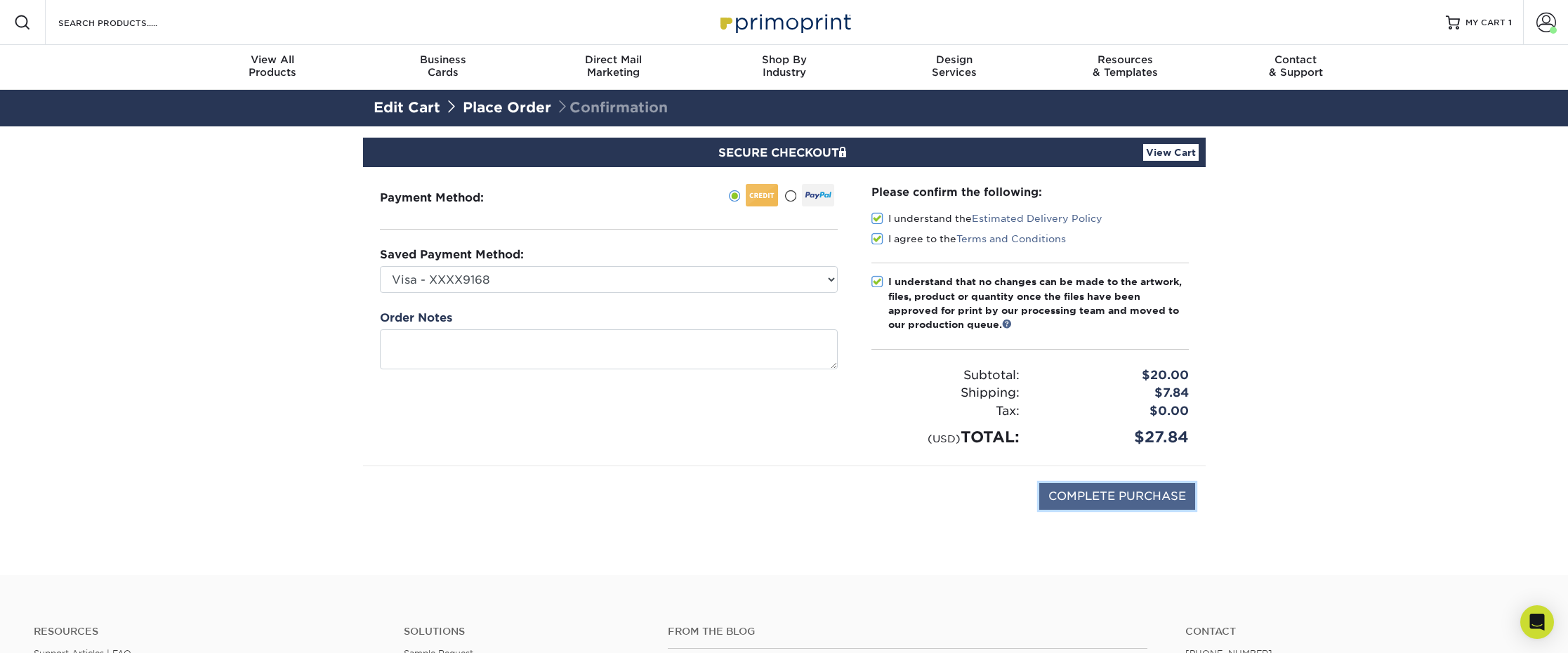
type input "PROCESSING, PLEASE WAIT..."
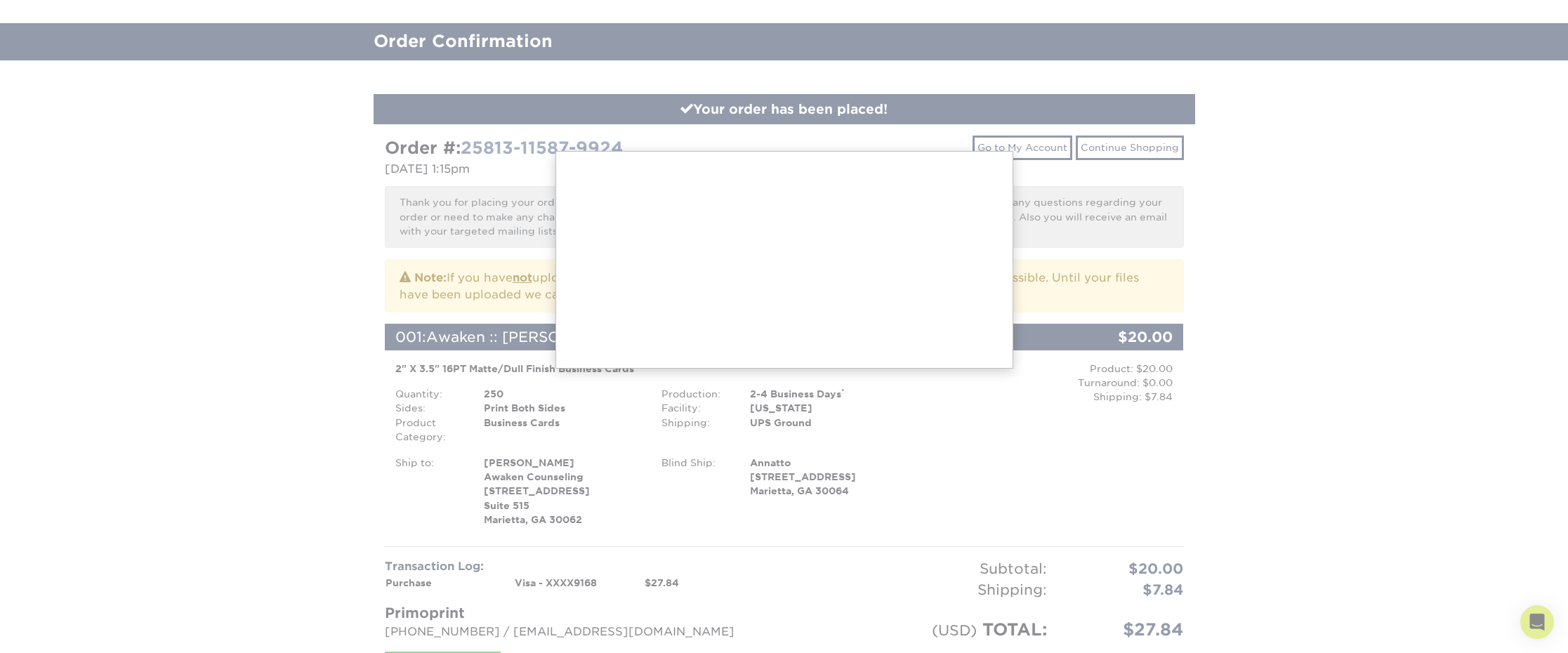
scroll to position [89, 0]
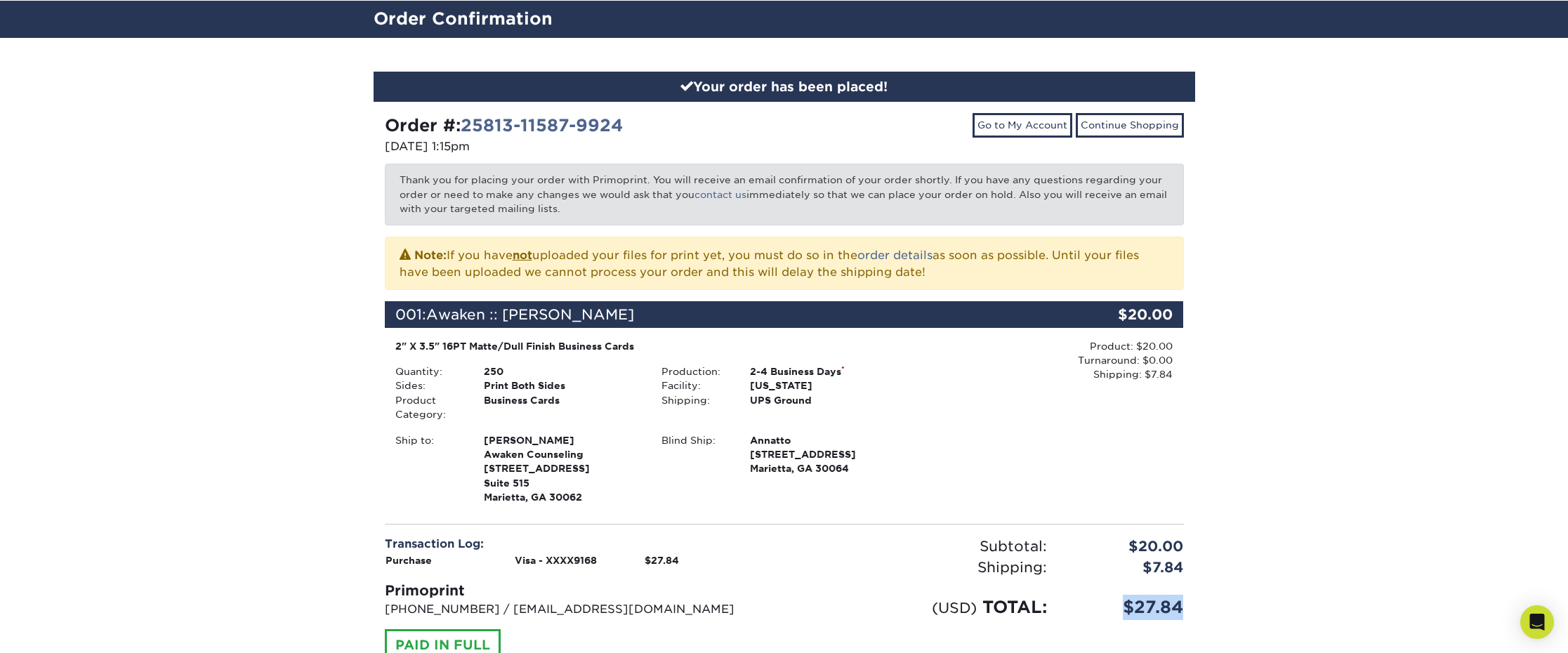
drag, startPoint x: 1182, startPoint y: 609, endPoint x: 1120, endPoint y: 607, distance: 62.0
click at [1121, 607] on div "$27.84" at bounding box center [1126, 607] width 137 height 25
copy div "$27.84"
